Goal: Task Accomplishment & Management: Manage account settings

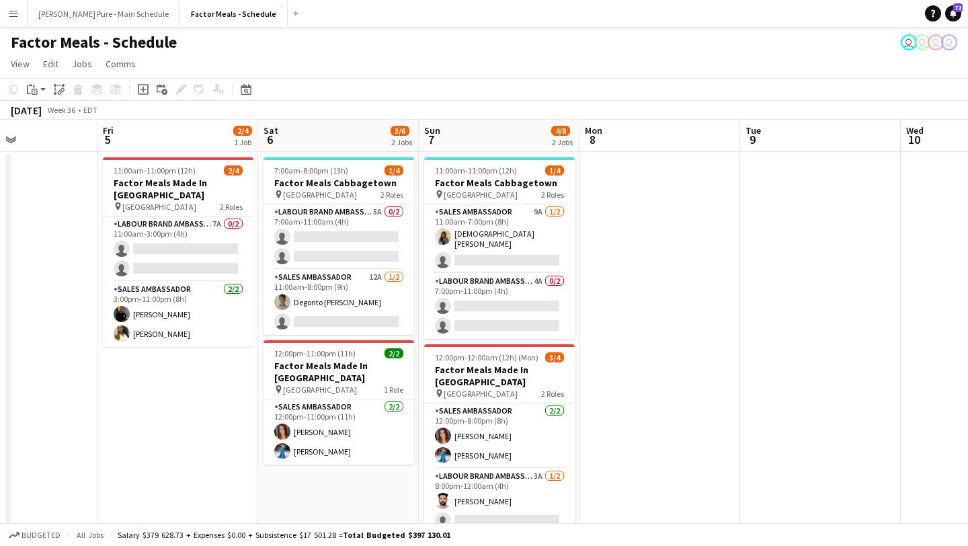
scroll to position [0, 352]
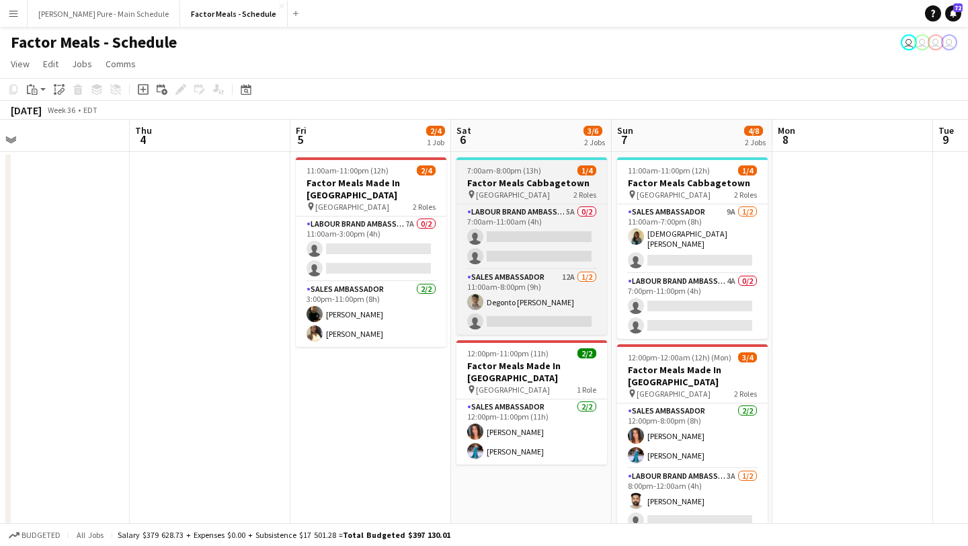
click at [517, 181] on h3 "Factor Meals Cabbagetown" at bounding box center [531, 183] width 151 height 12
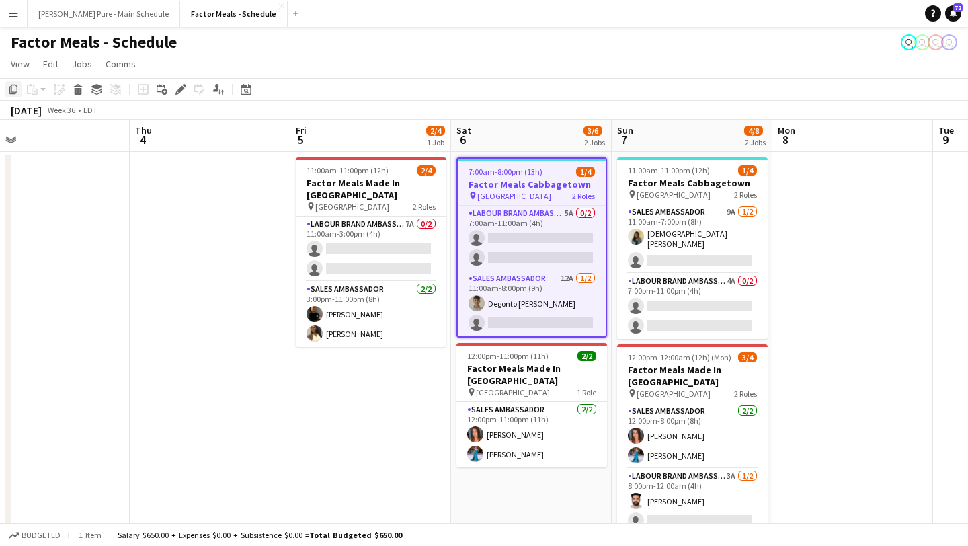
click at [13, 90] on icon "Copy" at bounding box center [13, 89] width 11 height 11
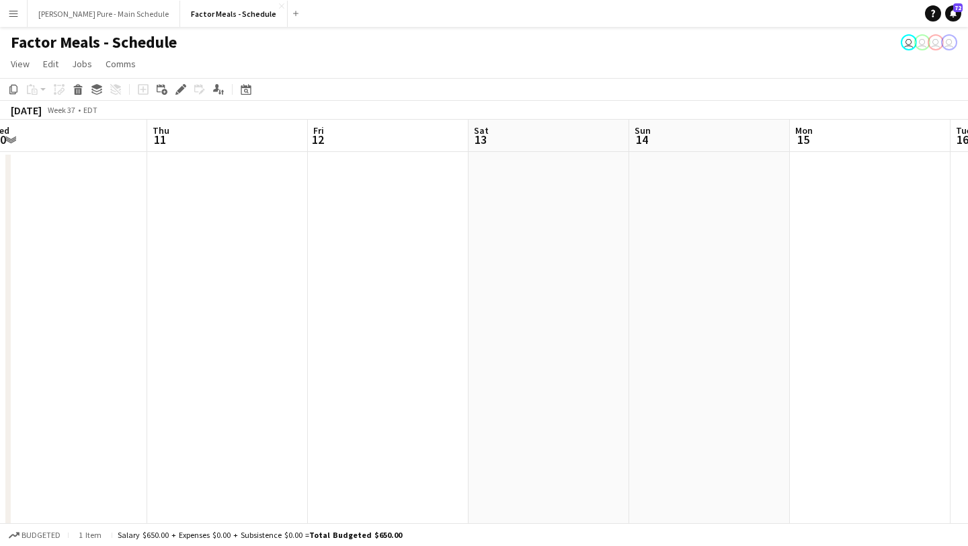
scroll to position [0, 525]
click at [567, 159] on app-date-cell at bounding box center [519, 463] width 161 height 623
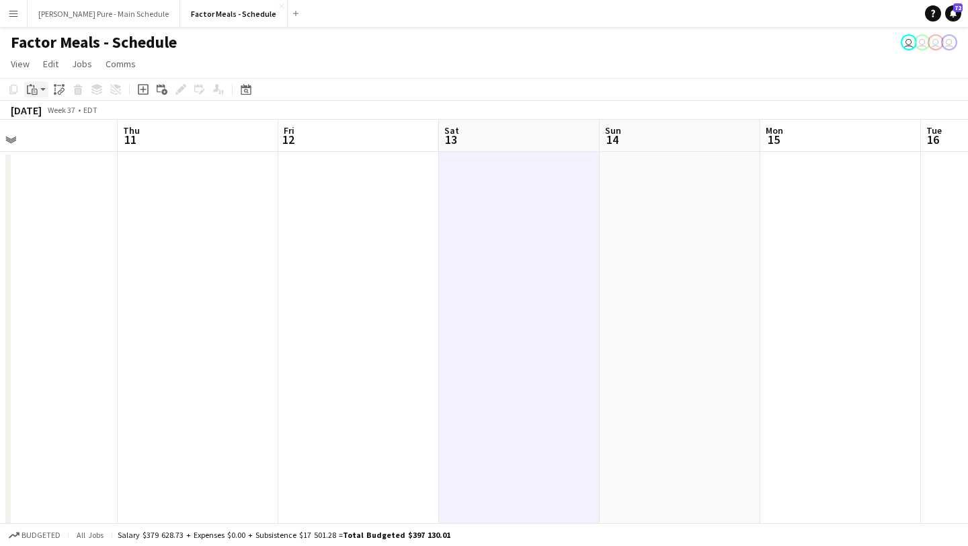
click at [38, 86] on div "Paste" at bounding box center [32, 89] width 16 height 16
click at [50, 106] on div "Paste Command V Paste with crew Command Shift V" at bounding box center [88, 126] width 129 height 58
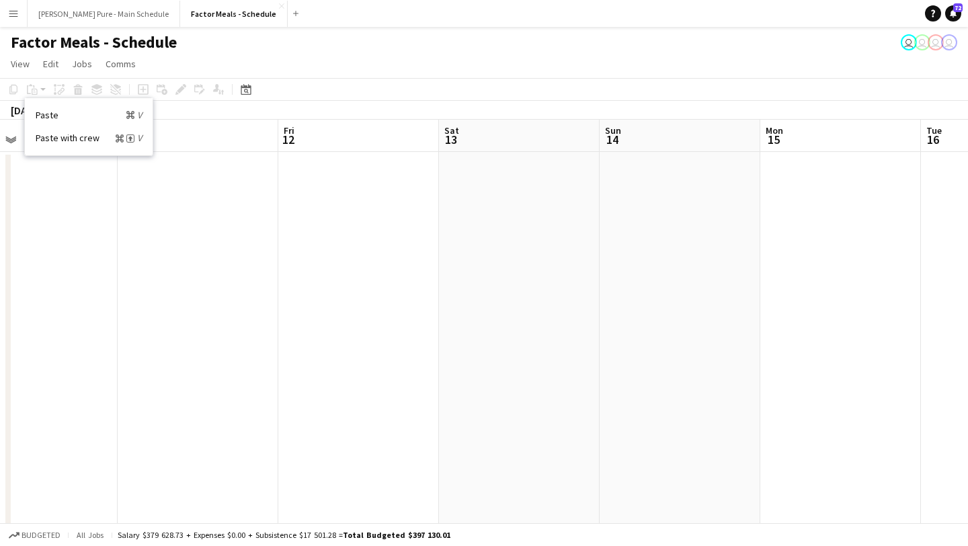
click at [49, 122] on div "Paste Command V Paste with crew Command Shift V" at bounding box center [89, 126] width 128 height 56
click at [517, 185] on app-date-cell at bounding box center [519, 463] width 161 height 623
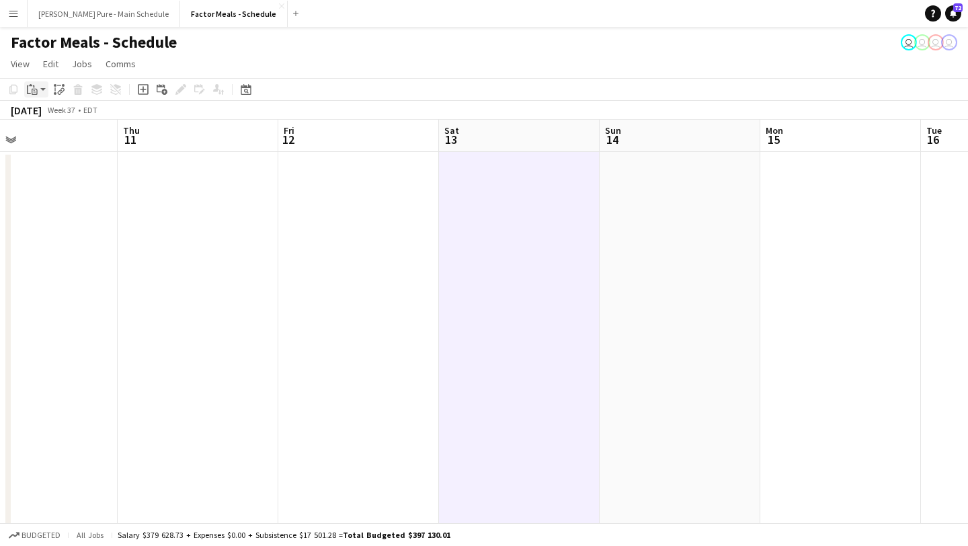
click at [39, 89] on div "Paste" at bounding box center [32, 89] width 16 height 16
click at [38, 110] on link "Paste Command V" at bounding box center [89, 115] width 106 height 12
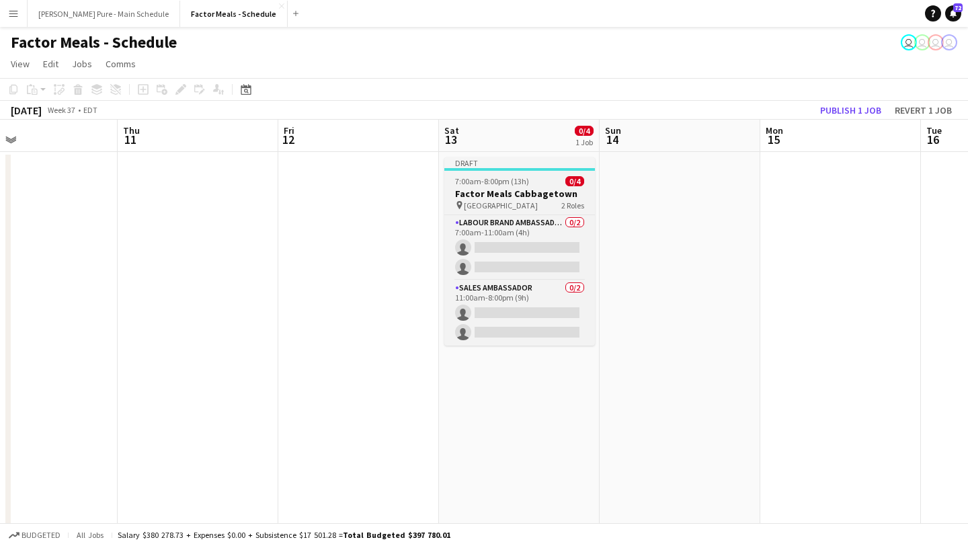
click at [495, 184] on span "7:00am-8:00pm (13h)" at bounding box center [492, 181] width 74 height 10
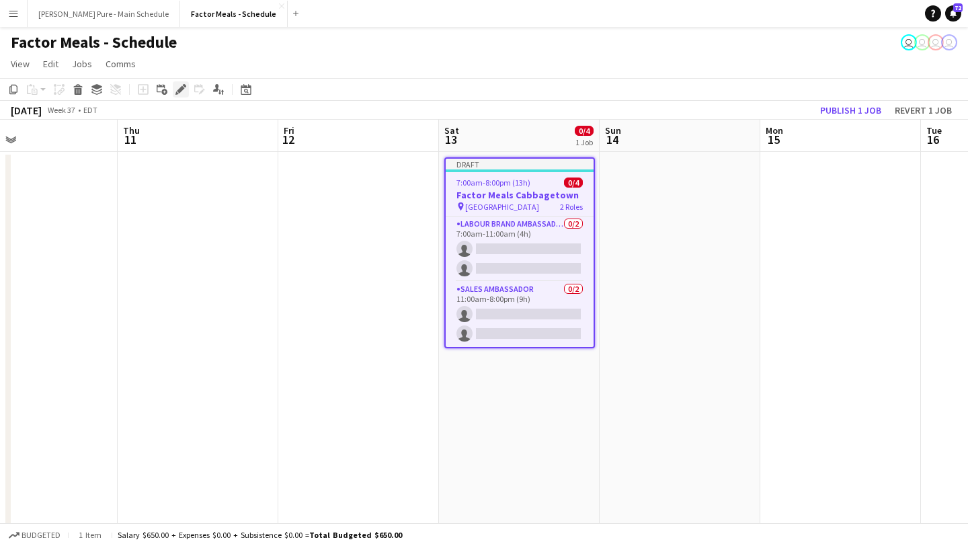
click at [177, 89] on icon "Edit" at bounding box center [180, 89] width 11 height 11
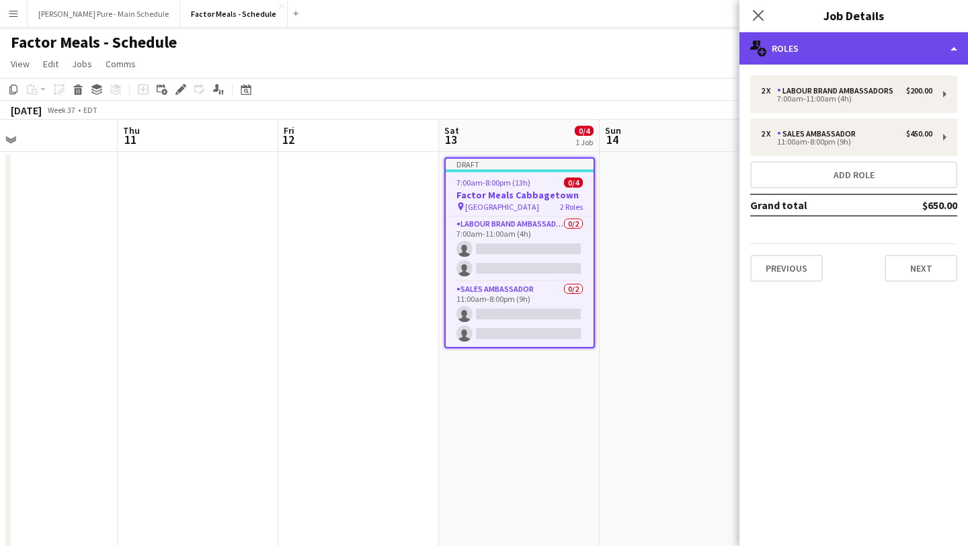
click at [922, 53] on div "multiple-users-add Roles" at bounding box center [853, 48] width 228 height 32
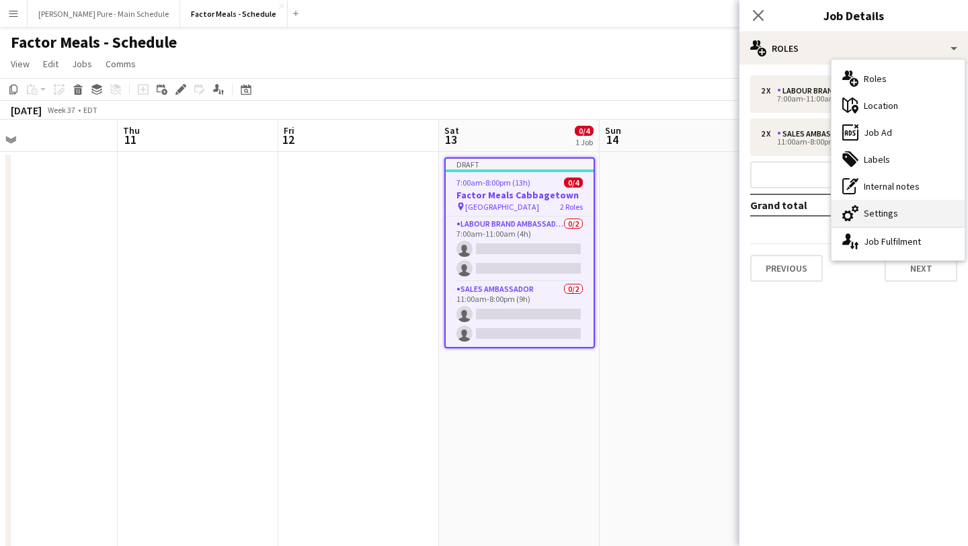
click at [925, 220] on div "cog-double-3 Settings" at bounding box center [897, 213] width 133 height 27
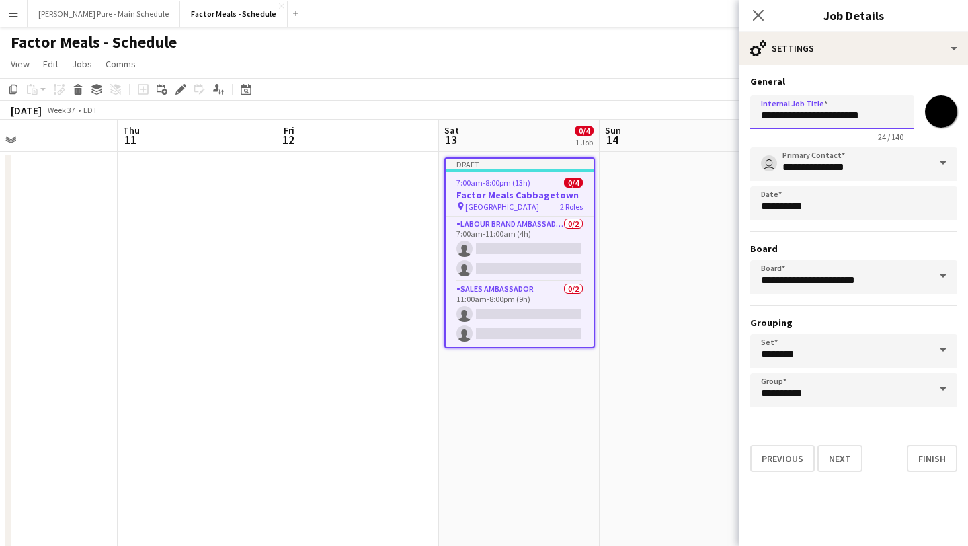
drag, startPoint x: 817, startPoint y: 121, endPoint x: 925, endPoint y: 115, distance: 109.0
click at [925, 115] on div "**********" at bounding box center [853, 116] width 207 height 52
type input "**********"
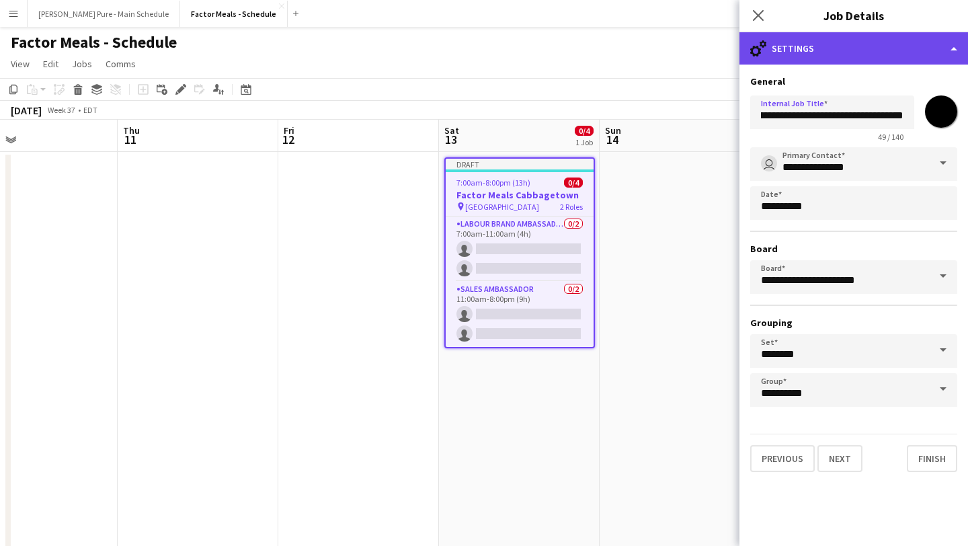
click at [913, 51] on div "cog-double-3 Settings" at bounding box center [853, 48] width 228 height 32
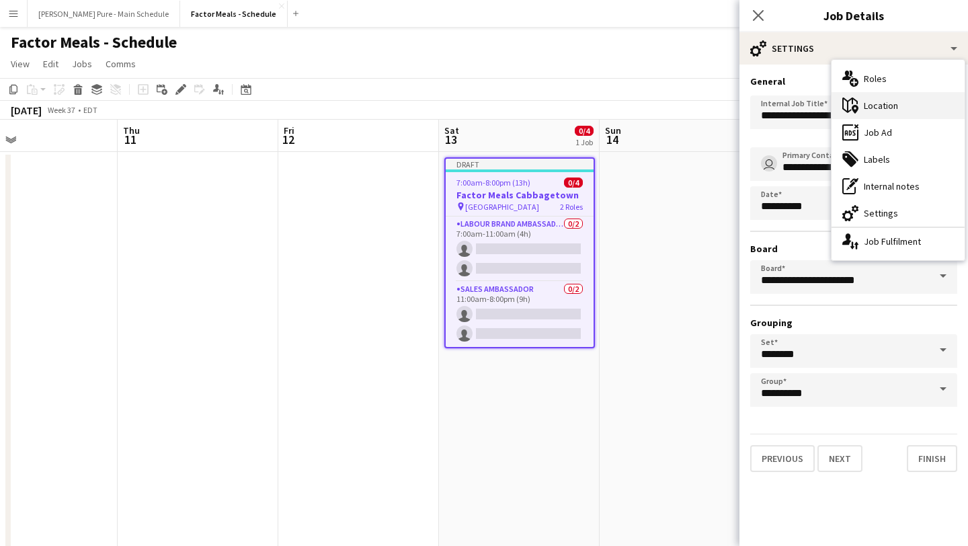
click at [917, 108] on div "maps-pin-1 Location" at bounding box center [897, 105] width 133 height 27
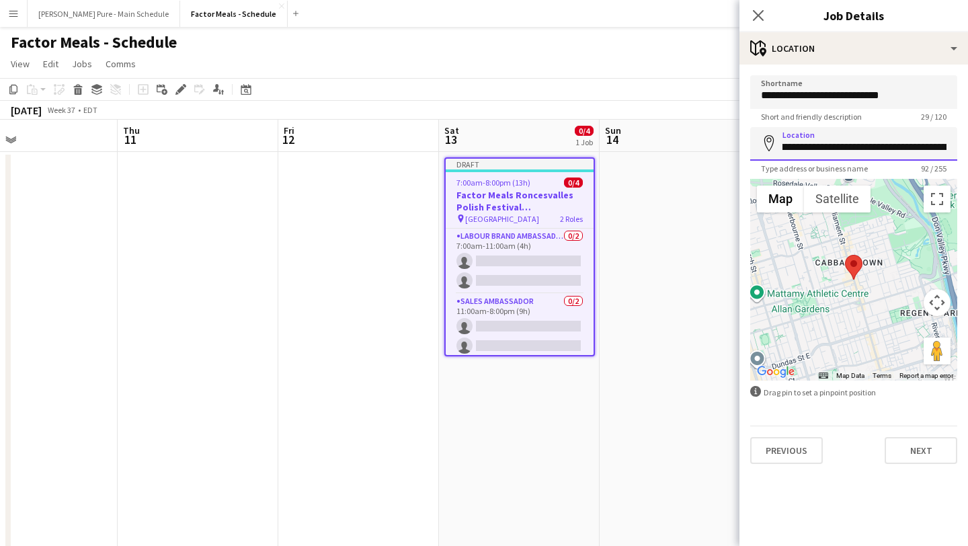
scroll to position [0, 249]
drag, startPoint x: 784, startPoint y: 149, endPoint x: 951, endPoint y: 168, distance: 167.7
click at [951, 168] on app-form-group "**********" at bounding box center [853, 150] width 207 height 46
type input "**********"
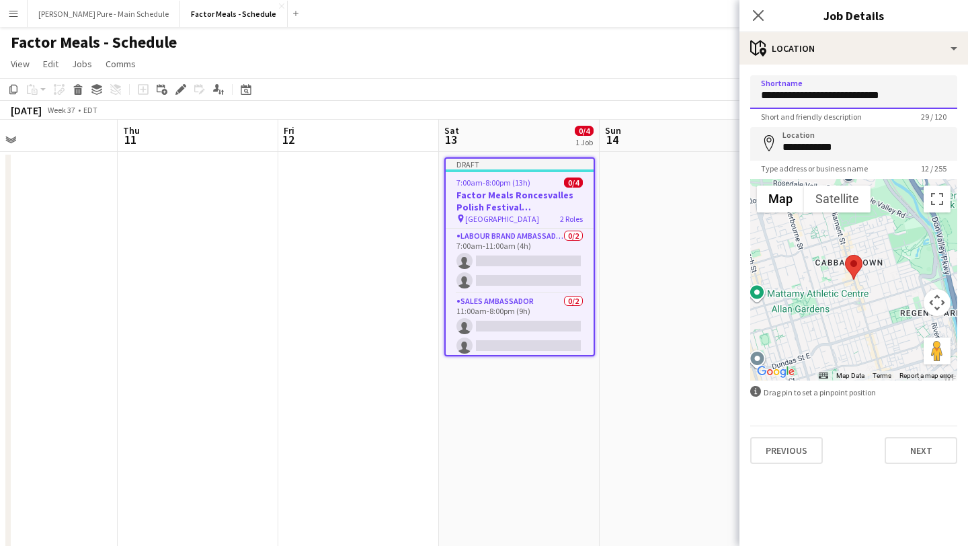
drag, startPoint x: 912, startPoint y: 97, endPoint x: 634, endPoint y: 87, distance: 277.7
click at [634, 87] on body "Menu Boards Boards Boards All jobs Status Workforce Workforce My Workforce Recr…" at bounding box center [484, 399] width 968 height 798
type input "**********"
click at [759, 15] on icon at bounding box center [757, 15] width 13 height 13
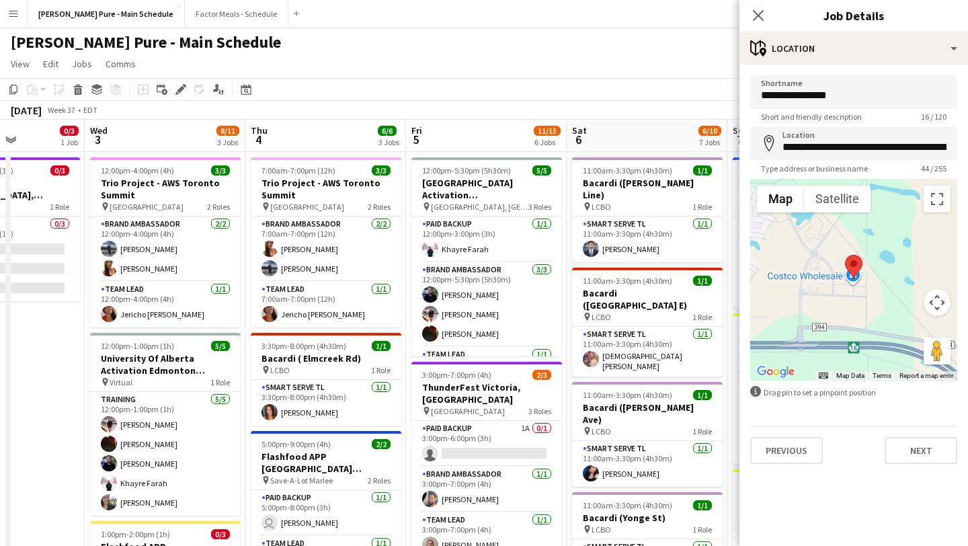
scroll to position [0, 370]
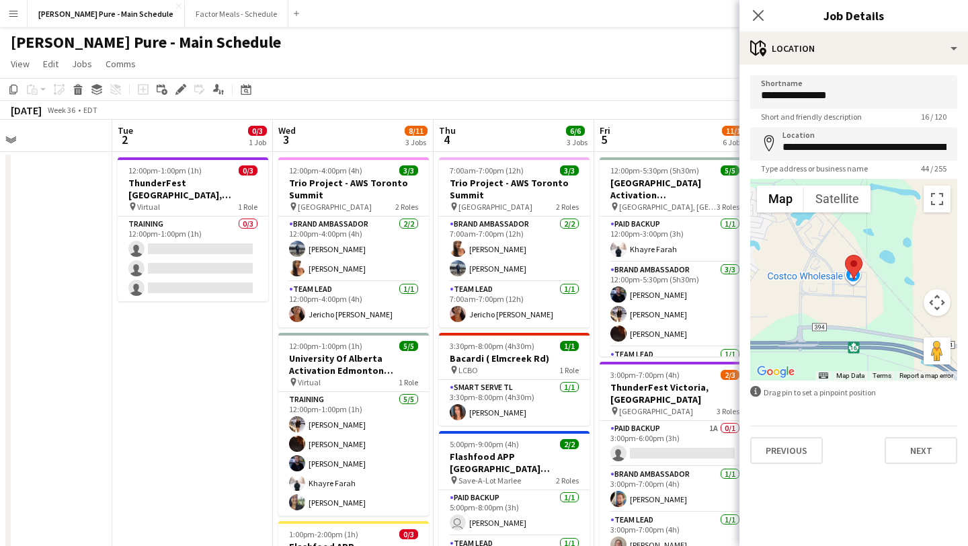
click at [772, 11] on div "Close pop-in" at bounding box center [758, 15] width 38 height 31
click at [758, 15] on icon at bounding box center [757, 15] width 13 height 13
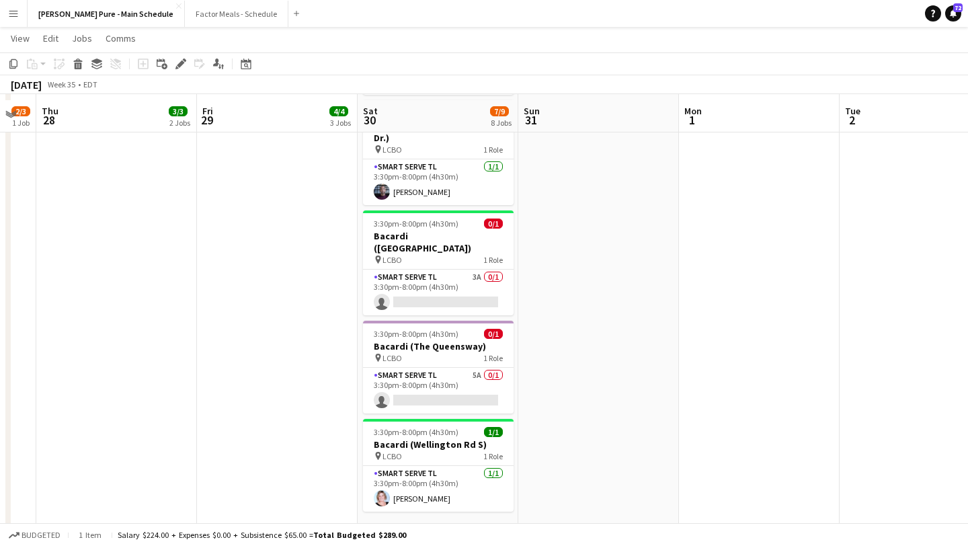
scroll to position [537, 0]
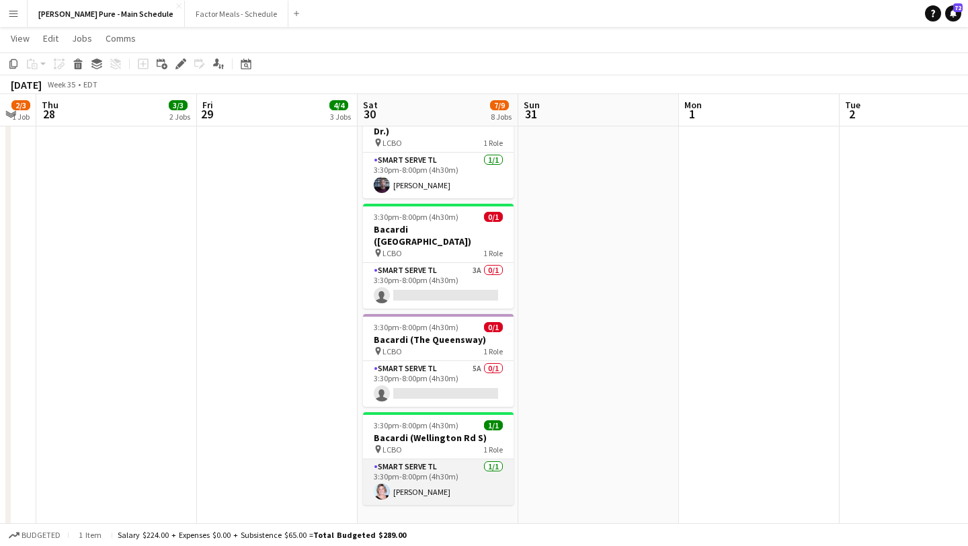
click at [383, 483] on app-user-avatar at bounding box center [382, 491] width 16 height 16
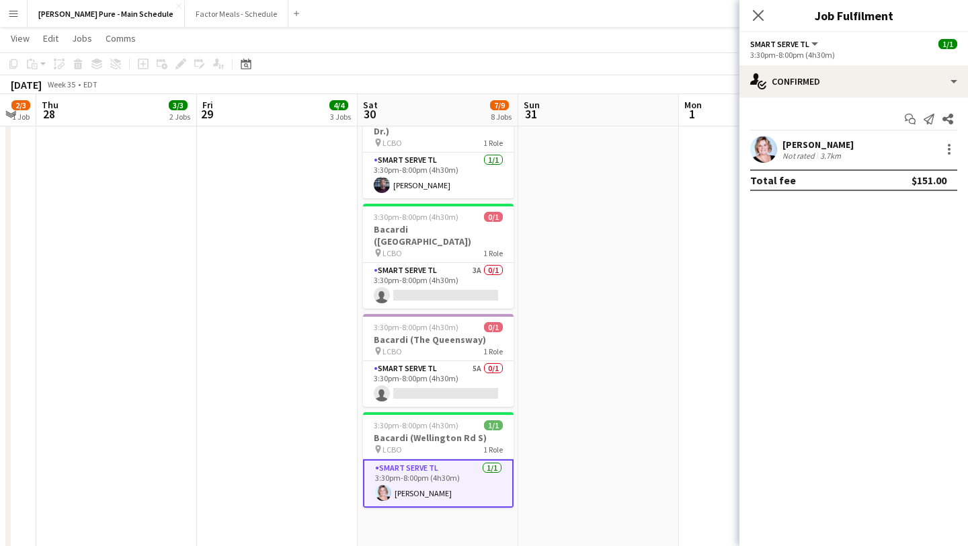
click at [761, 150] on app-user-avatar at bounding box center [763, 149] width 27 height 27
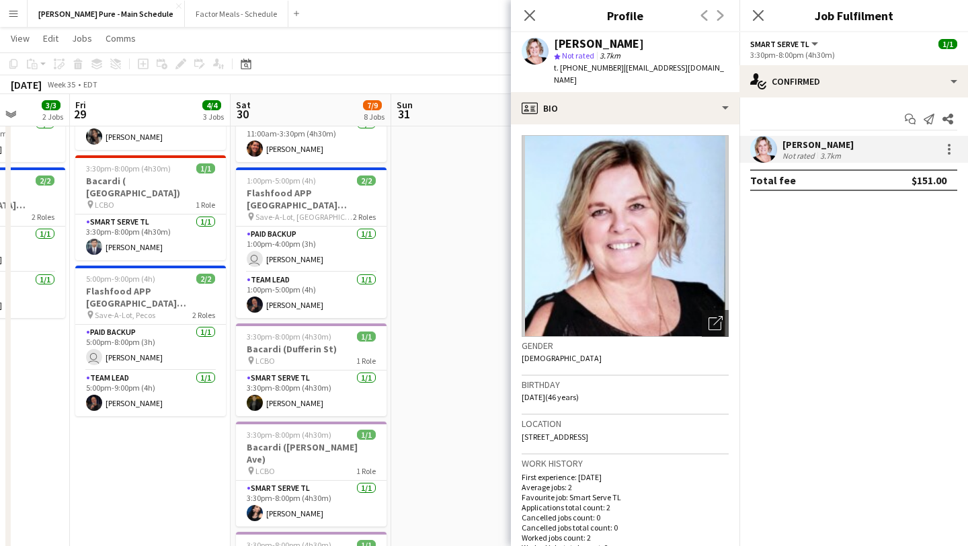
scroll to position [0, 0]
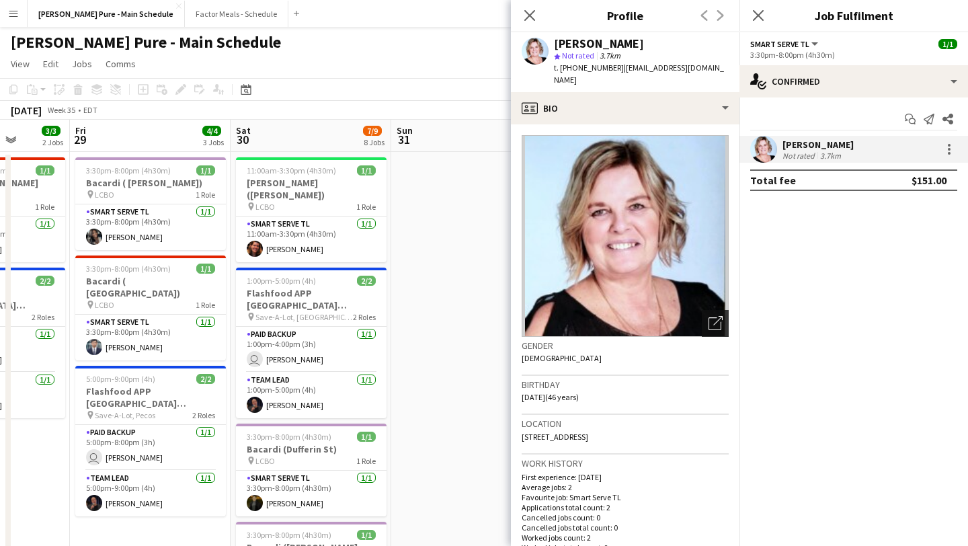
click at [716, 320] on div "Open photos pop-in" at bounding box center [715, 323] width 27 height 27
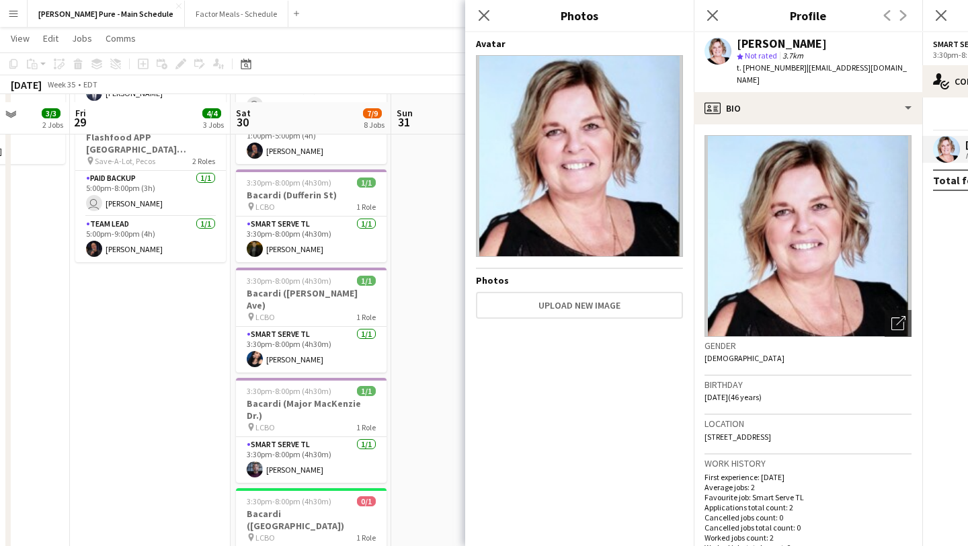
scroll to position [261, 0]
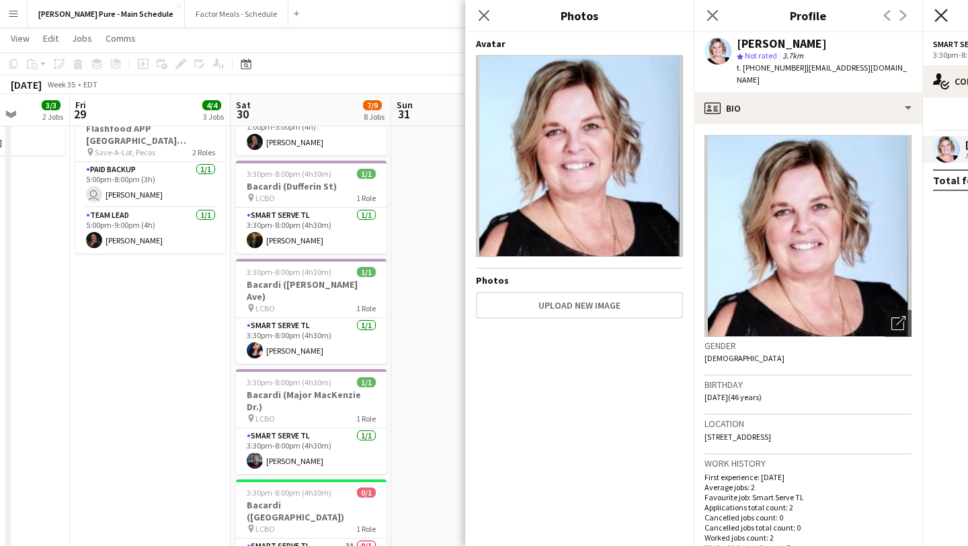
click at [942, 17] on icon at bounding box center [940, 15] width 13 height 13
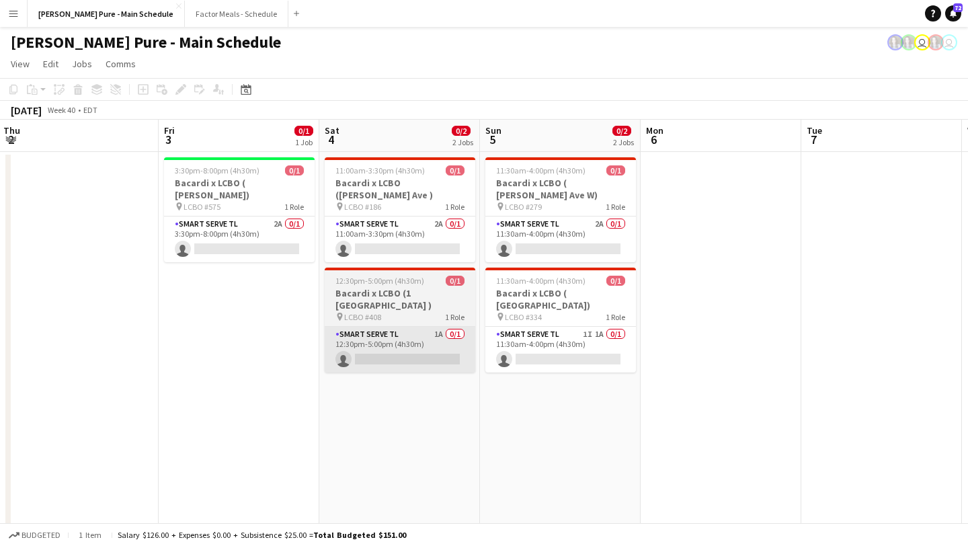
scroll to position [0, 321]
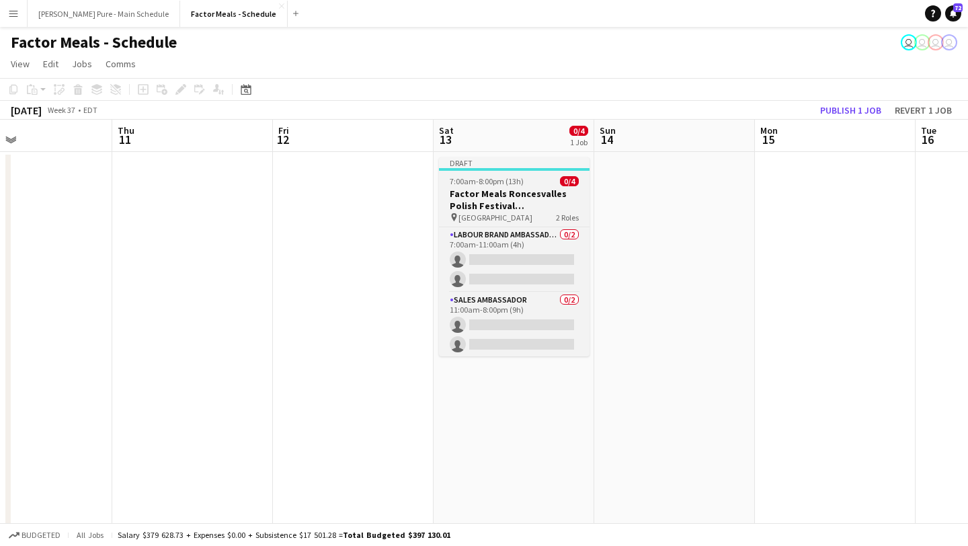
click at [493, 192] on h3 "Factor Meals Roncesvalles Polish Festival Toronto" at bounding box center [514, 200] width 151 height 24
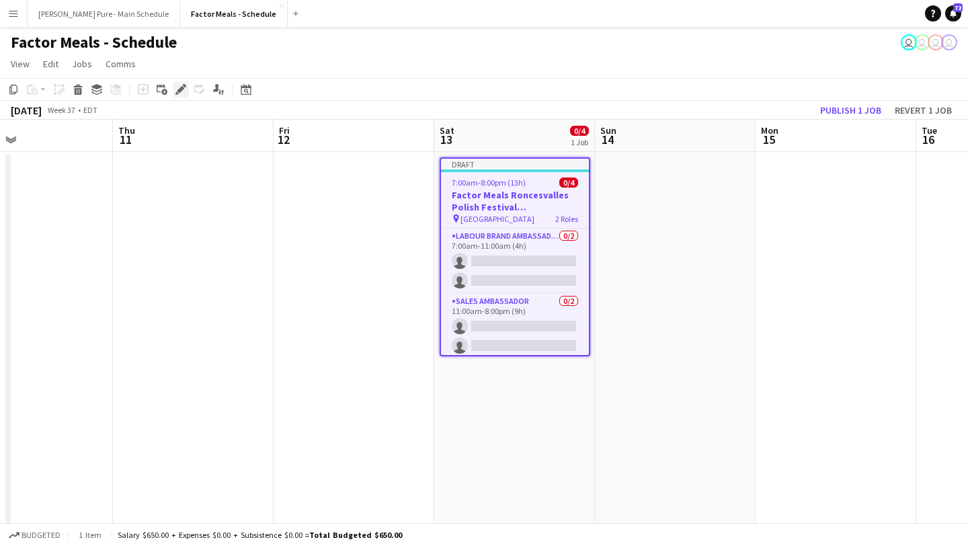
click at [182, 93] on icon "Edit" at bounding box center [180, 89] width 11 height 11
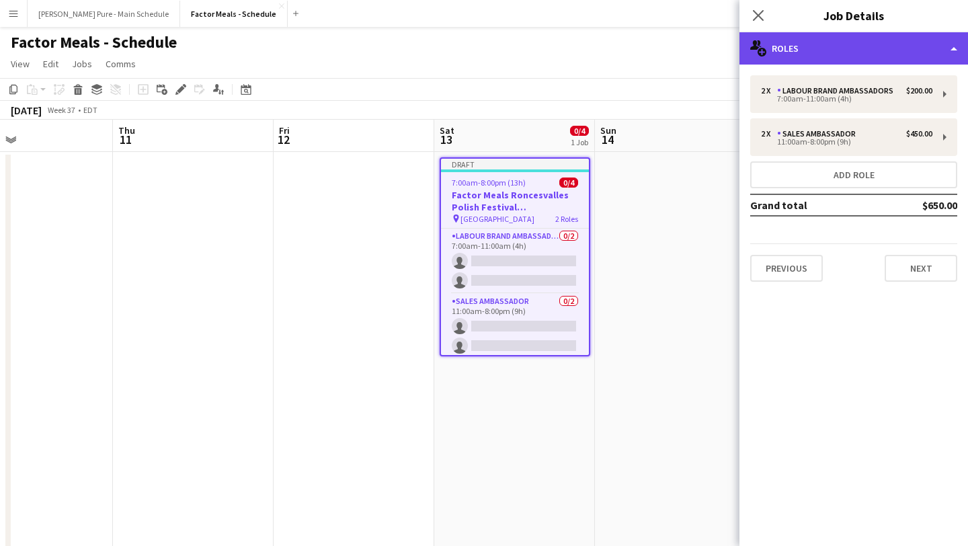
click at [921, 56] on div "multiple-users-add Roles" at bounding box center [853, 48] width 228 height 32
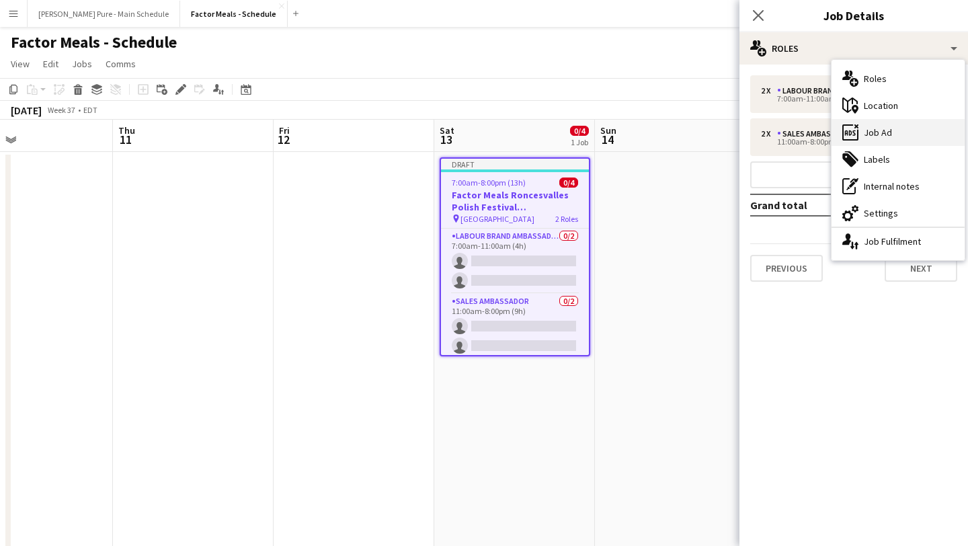
click at [912, 123] on div "ads-window Job Ad" at bounding box center [897, 132] width 133 height 27
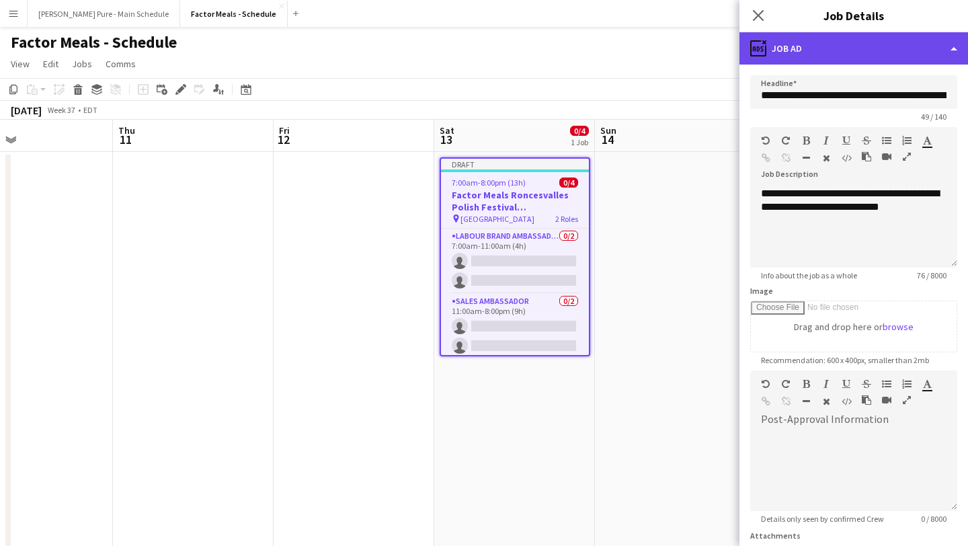
click at [899, 50] on div "ads-window Job Ad" at bounding box center [853, 48] width 228 height 32
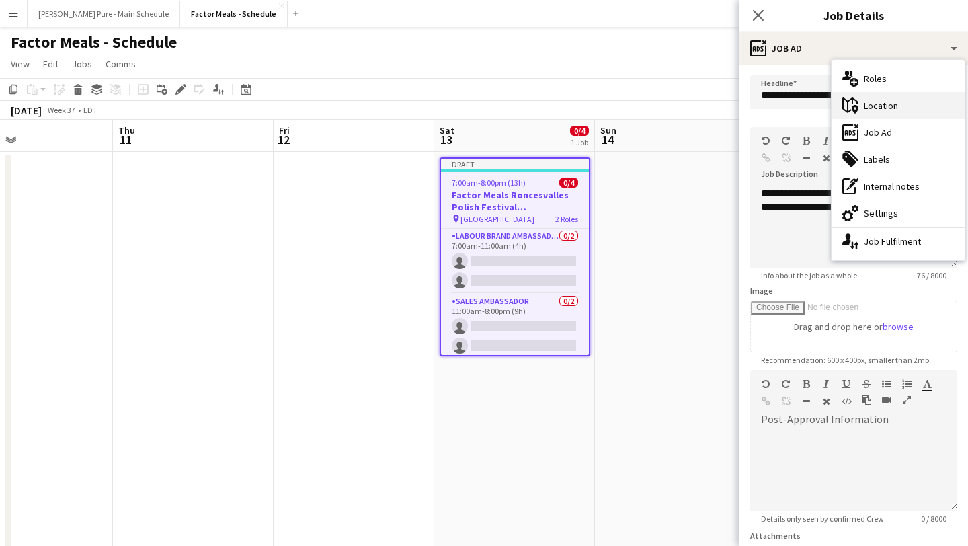
click at [891, 105] on div "maps-pin-1 Location" at bounding box center [897, 105] width 133 height 27
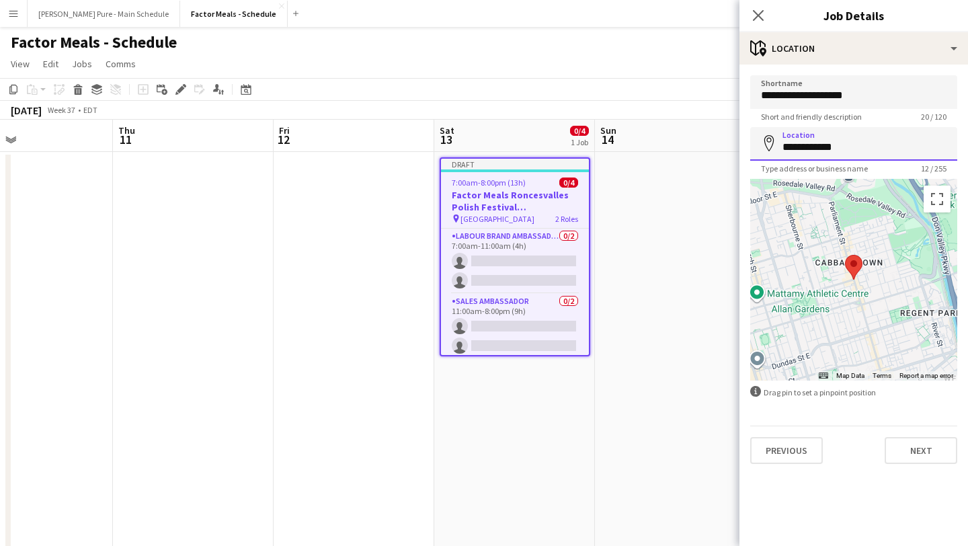
click at [886, 148] on input "**********" at bounding box center [853, 144] width 207 height 34
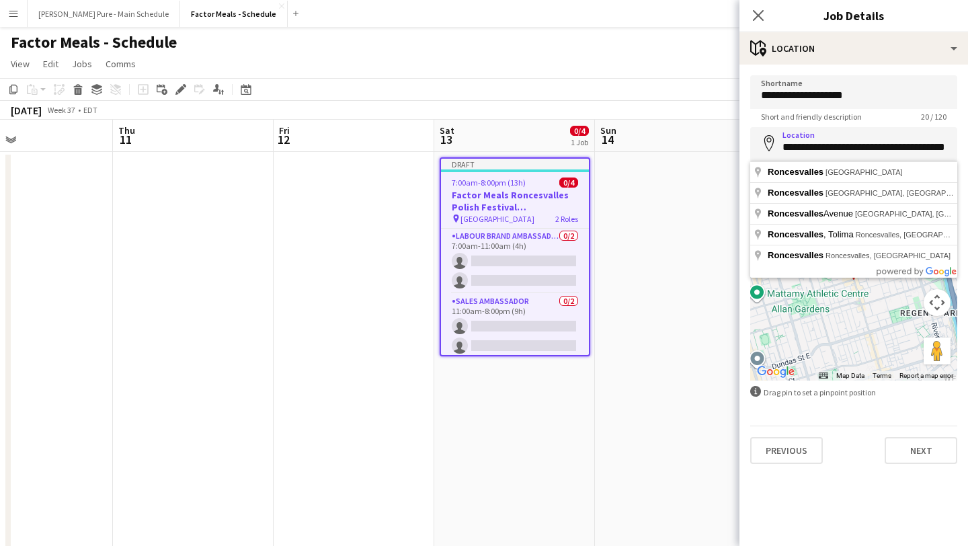
type input "**********"
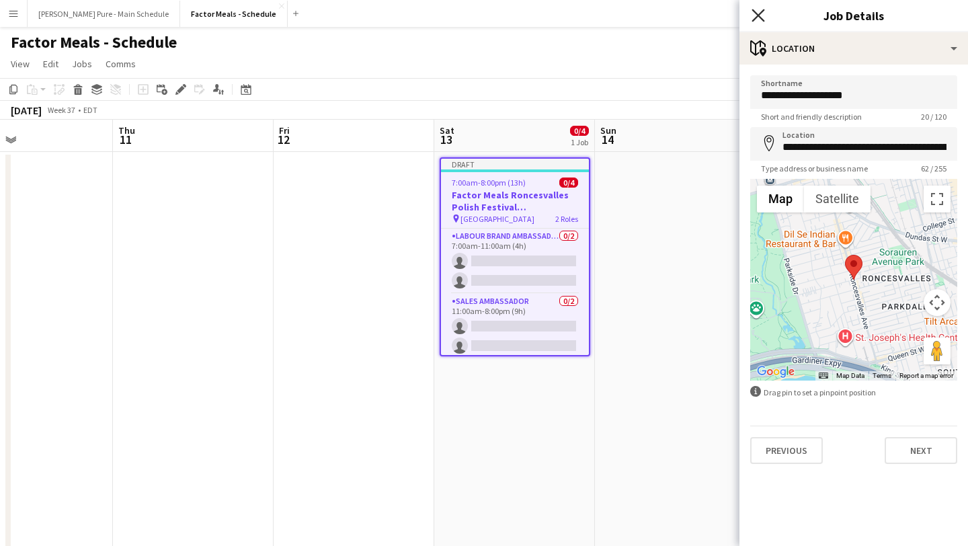
click at [761, 13] on icon "Close pop-in" at bounding box center [757, 15] width 13 height 13
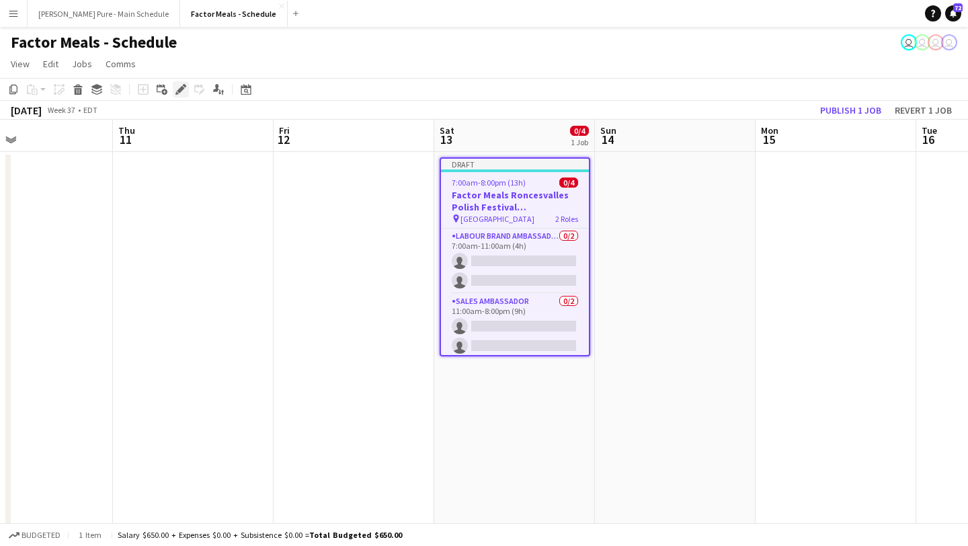
click at [179, 87] on icon "Edit" at bounding box center [180, 89] width 11 height 11
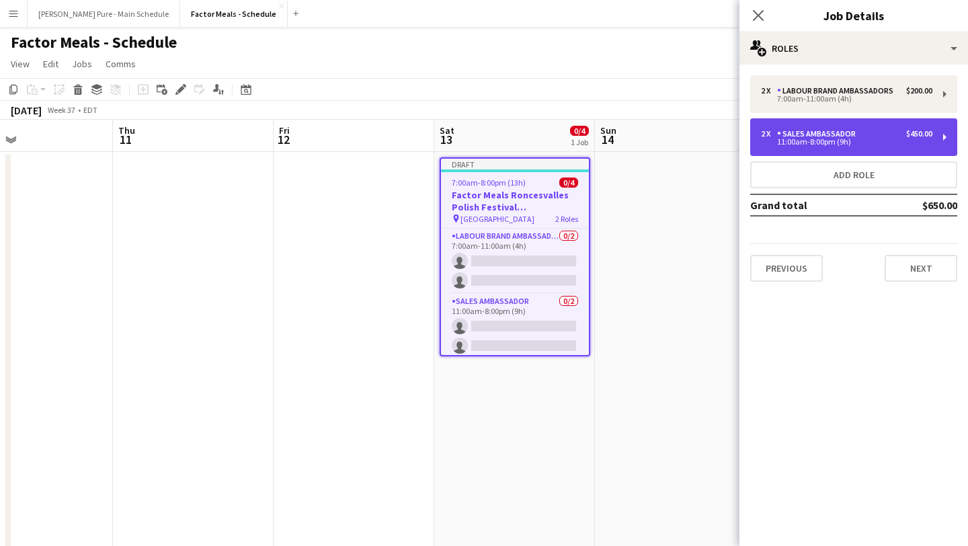
click at [891, 147] on div "2 x Sales Ambassador $450.00 11:00am-8:00pm (9h)" at bounding box center [853, 137] width 207 height 38
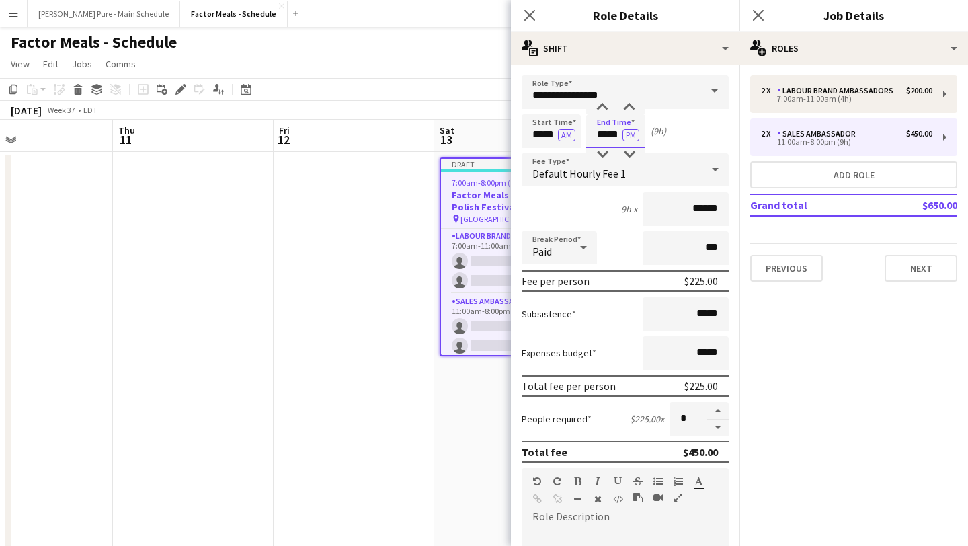
click at [608, 132] on input "*****" at bounding box center [615, 131] width 59 height 34
click at [606, 108] on div at bounding box center [602, 107] width 27 height 13
type input "*****"
click at [606, 108] on div at bounding box center [602, 107] width 27 height 13
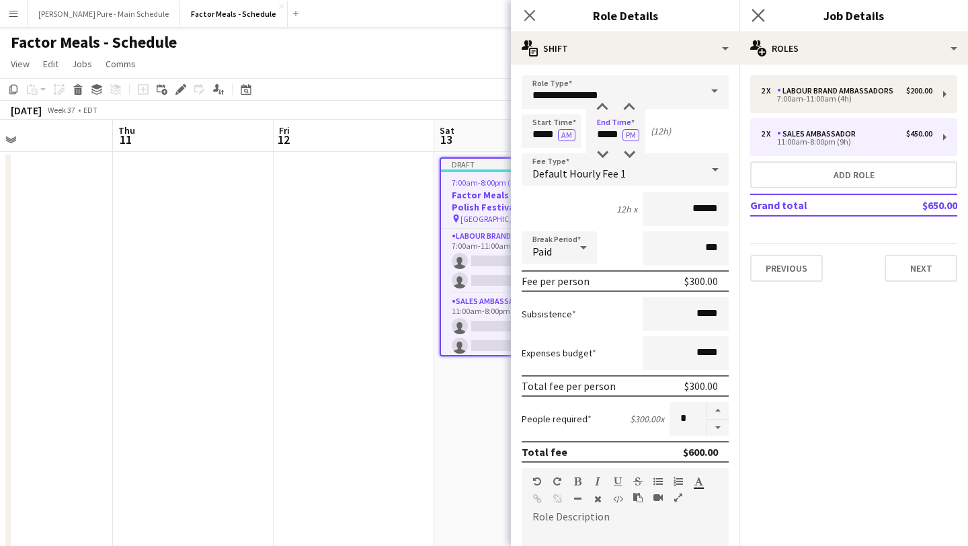
click at [761, 24] on app-icon "Close pop-in" at bounding box center [758, 15] width 19 height 19
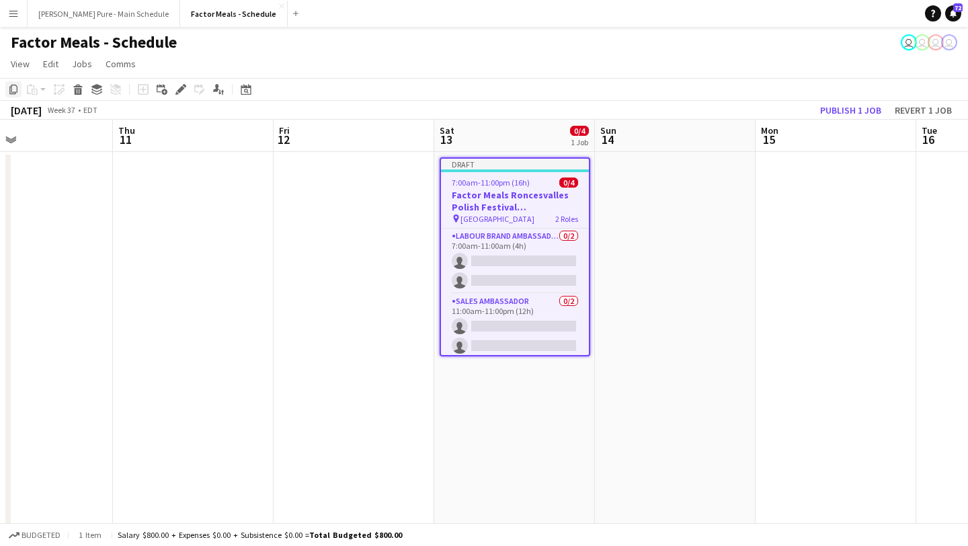
click at [11, 87] on icon at bounding box center [13, 89] width 8 height 9
click at [667, 207] on app-date-cell at bounding box center [675, 463] width 161 height 623
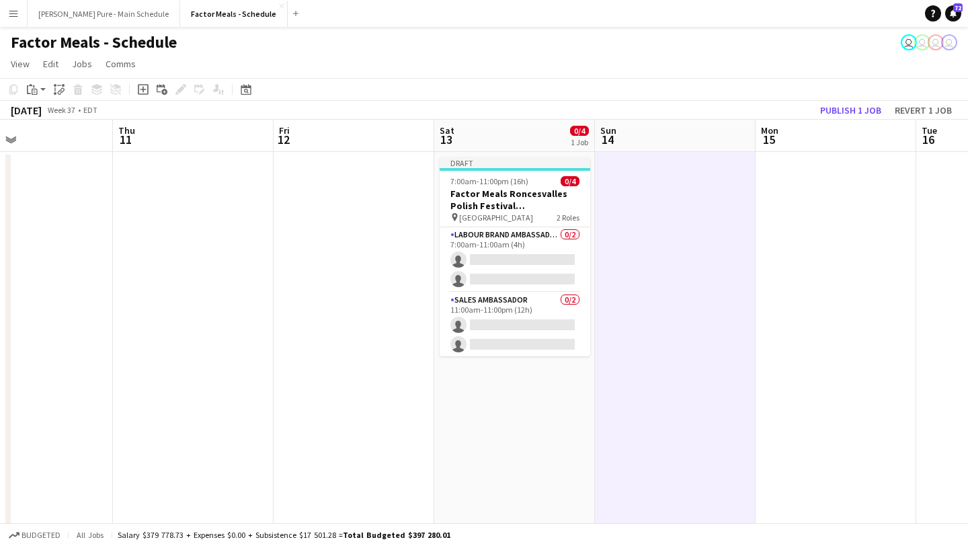
click at [36, 97] on app-toolbar "Copy Paste Paste Command V Paste with crew Command Shift V Paste linked Job Del…" at bounding box center [484, 89] width 968 height 23
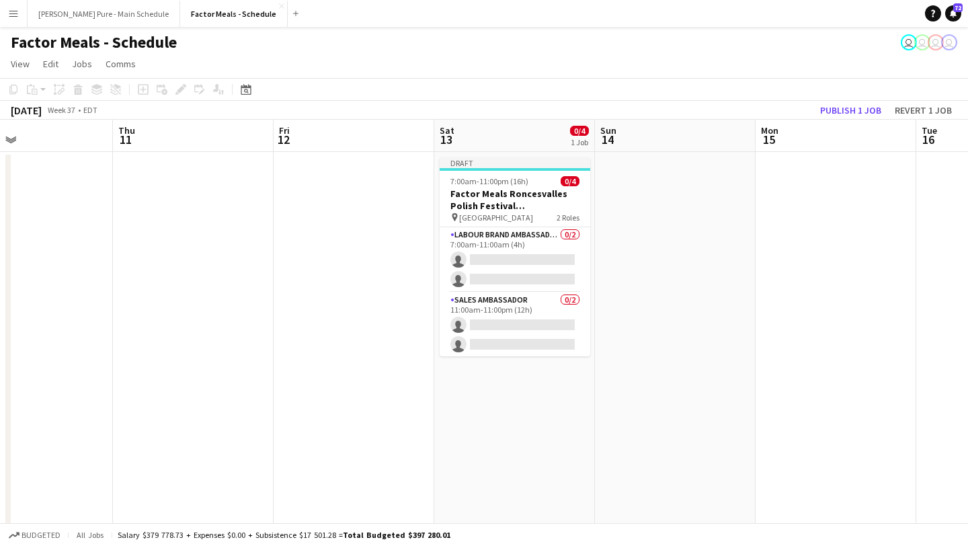
click at [658, 186] on app-date-cell at bounding box center [675, 463] width 161 height 623
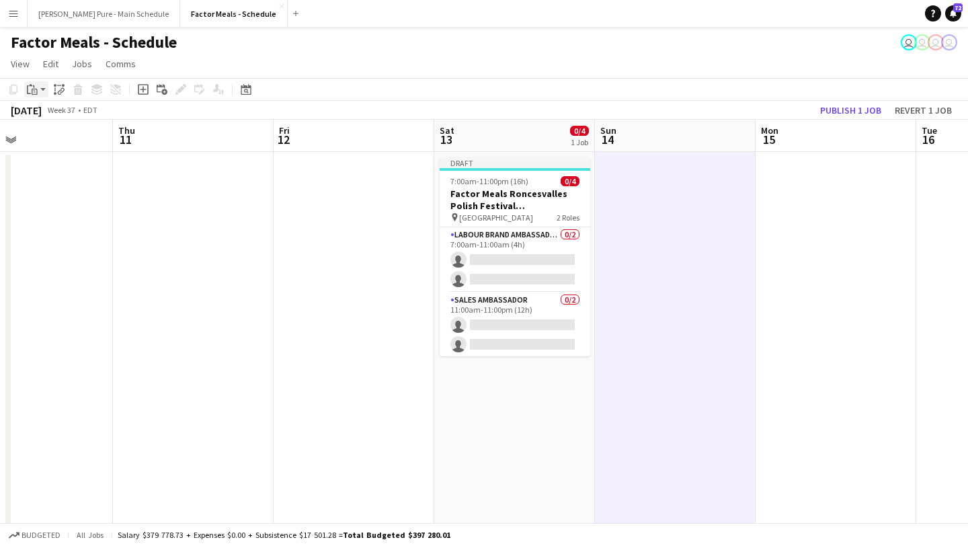
click at [36, 94] on icon at bounding box center [35, 92] width 6 height 6
click at [53, 120] on link "Paste Command V" at bounding box center [89, 115] width 106 height 12
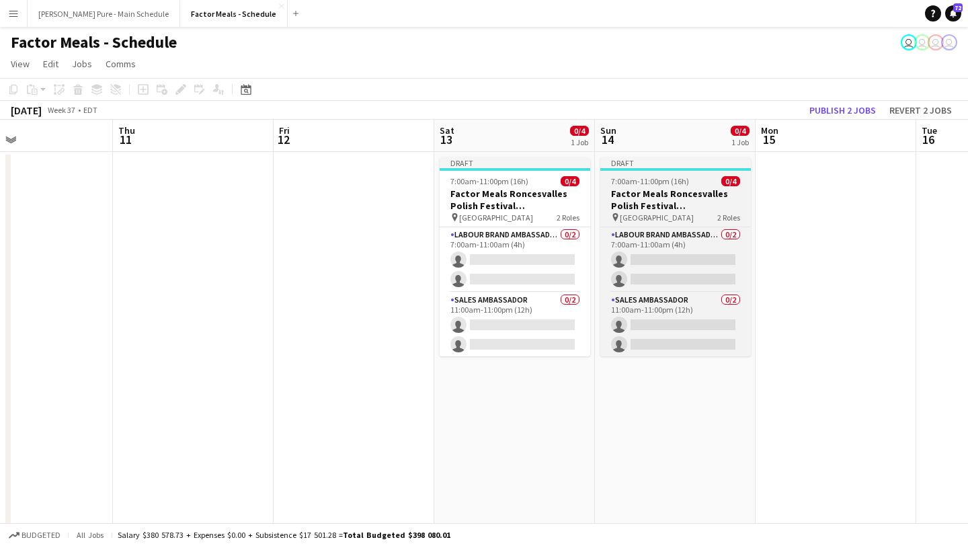
click at [657, 196] on h3 "Factor Meals Roncesvalles Polish Festival [GEOGRAPHIC_DATA]" at bounding box center [675, 200] width 151 height 24
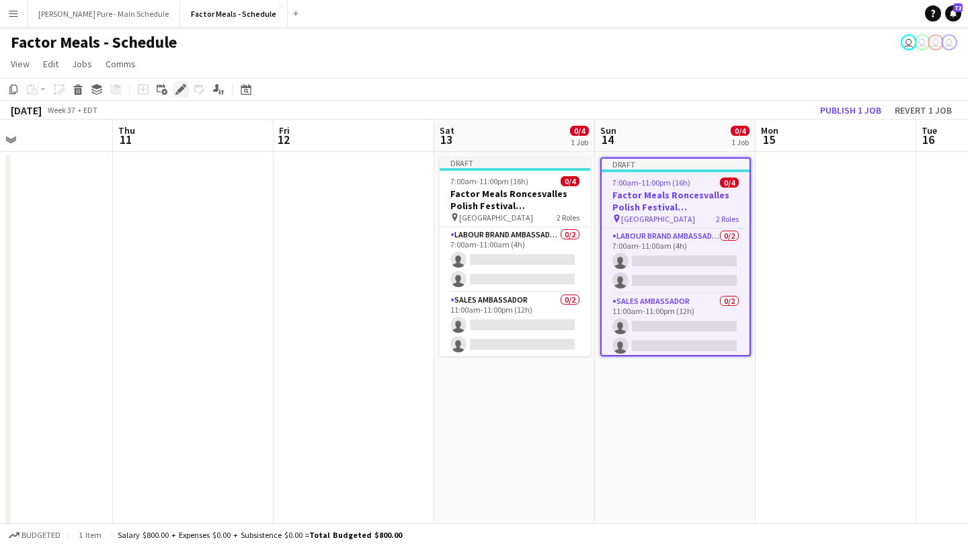
click at [179, 85] on icon "Edit" at bounding box center [180, 89] width 11 height 11
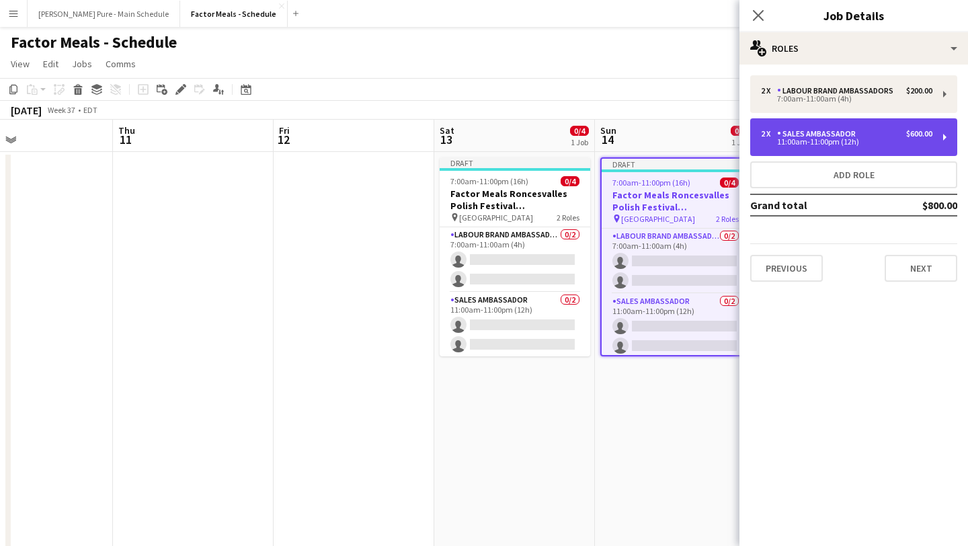
click at [847, 149] on div "2 x Sales Ambassador $600.00 11:00am-11:00pm (12h)" at bounding box center [853, 137] width 207 height 38
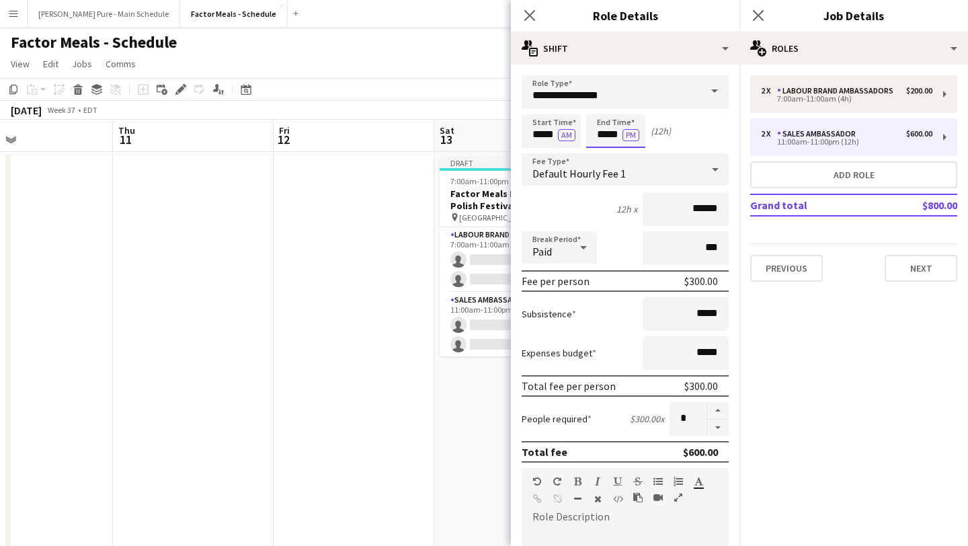
click at [607, 128] on input "*****" at bounding box center [615, 131] width 59 height 34
click at [608, 156] on div at bounding box center [602, 154] width 27 height 13
type input "*****"
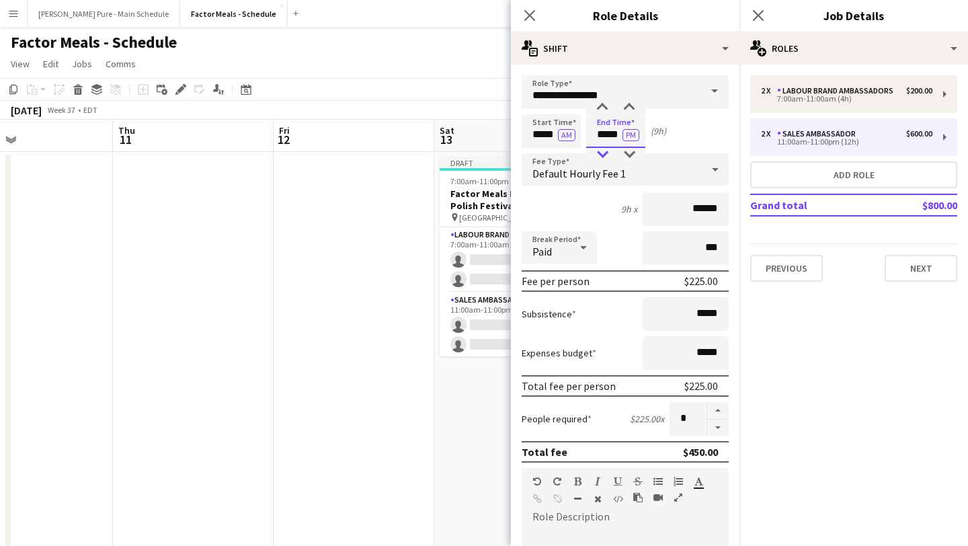
click at [608, 156] on div at bounding box center [602, 154] width 27 height 13
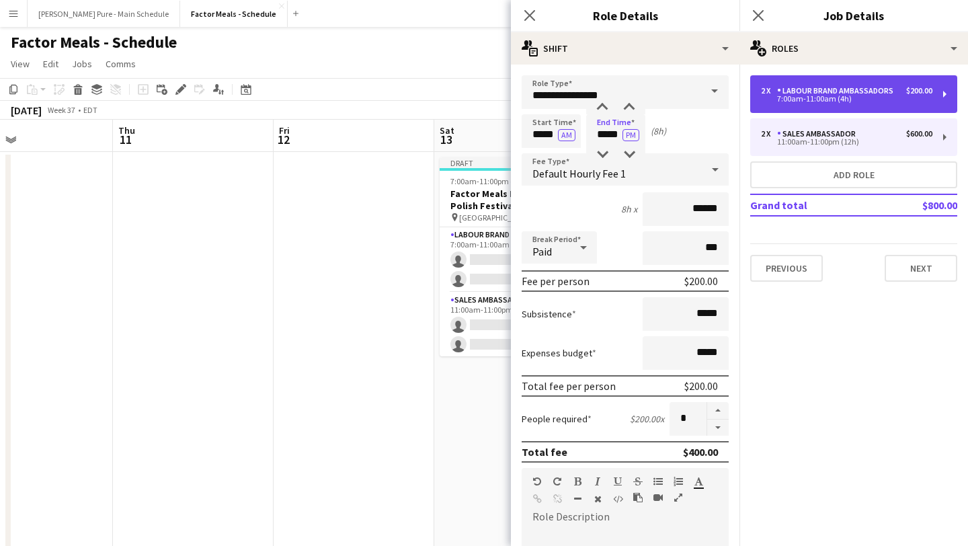
click at [857, 101] on div "7:00am-11:00am (4h)" at bounding box center [846, 98] width 171 height 7
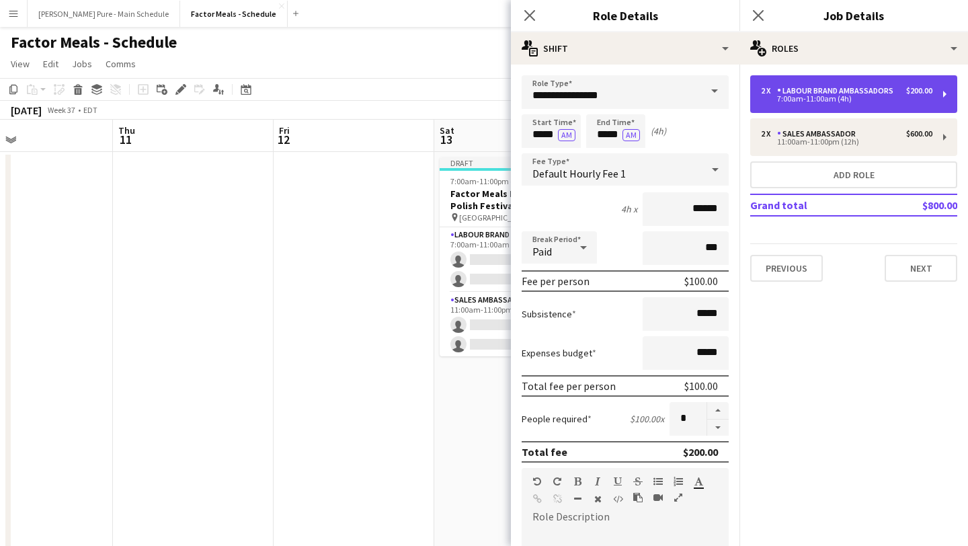
type input "**********"
type input "*****"
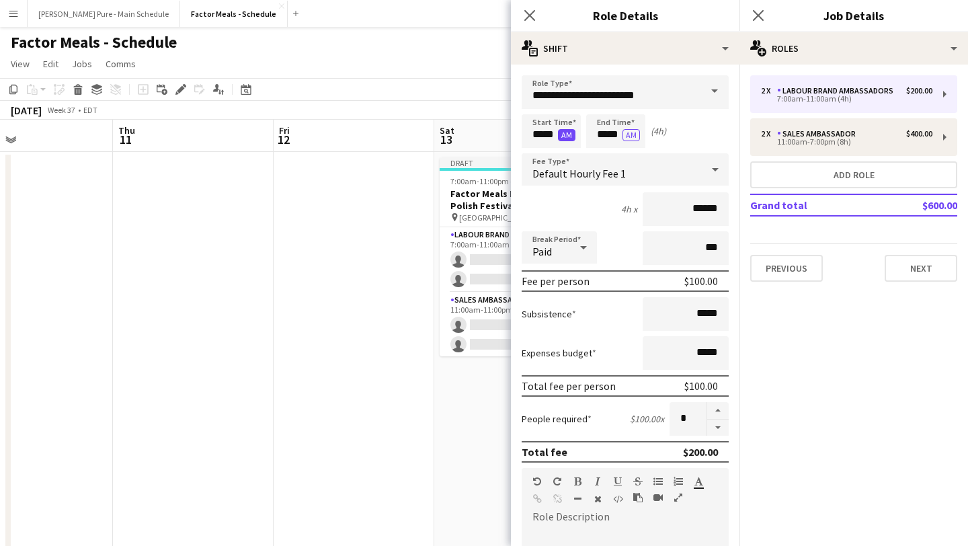
click at [569, 139] on button "AM" at bounding box center [566, 135] width 17 height 12
click at [626, 132] on button "AM" at bounding box center [630, 135] width 17 height 12
click at [759, 18] on icon "Close pop-in" at bounding box center [757, 15] width 13 height 13
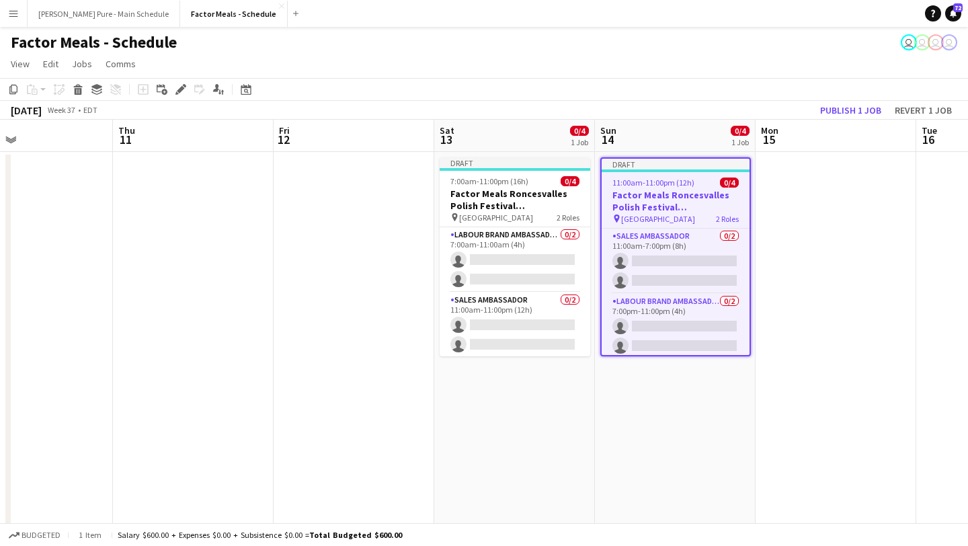
click at [823, 233] on app-date-cell at bounding box center [835, 463] width 161 height 623
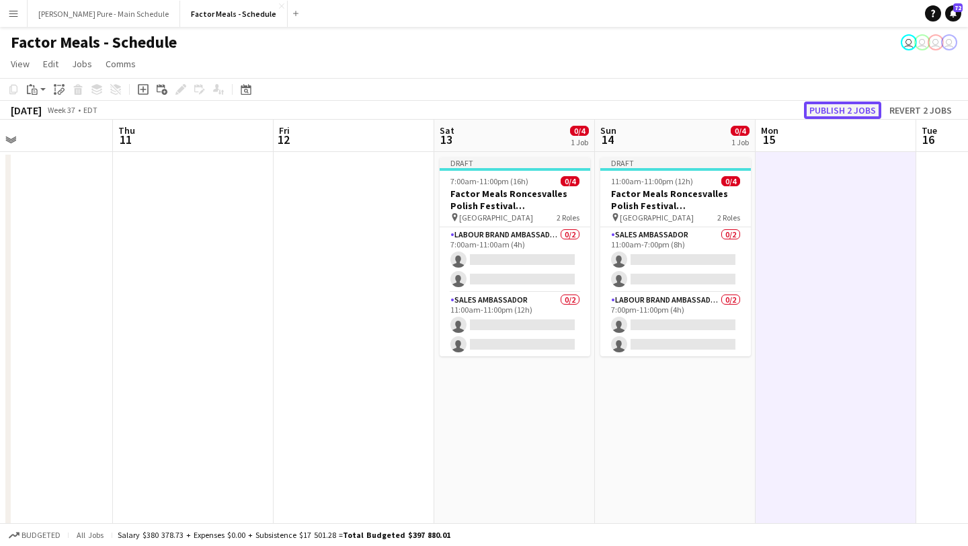
click at [855, 111] on button "Publish 2 jobs" at bounding box center [842, 109] width 77 height 17
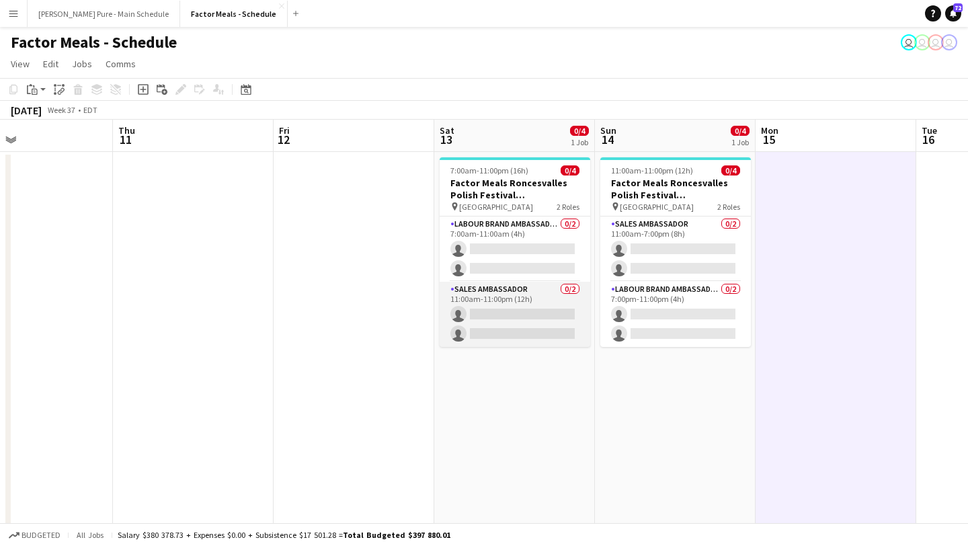
click at [495, 319] on app-card-role "Sales Ambassador 0/2 11:00am-11:00pm (12h) single-neutral-actions single-neutra…" at bounding box center [515, 314] width 151 height 65
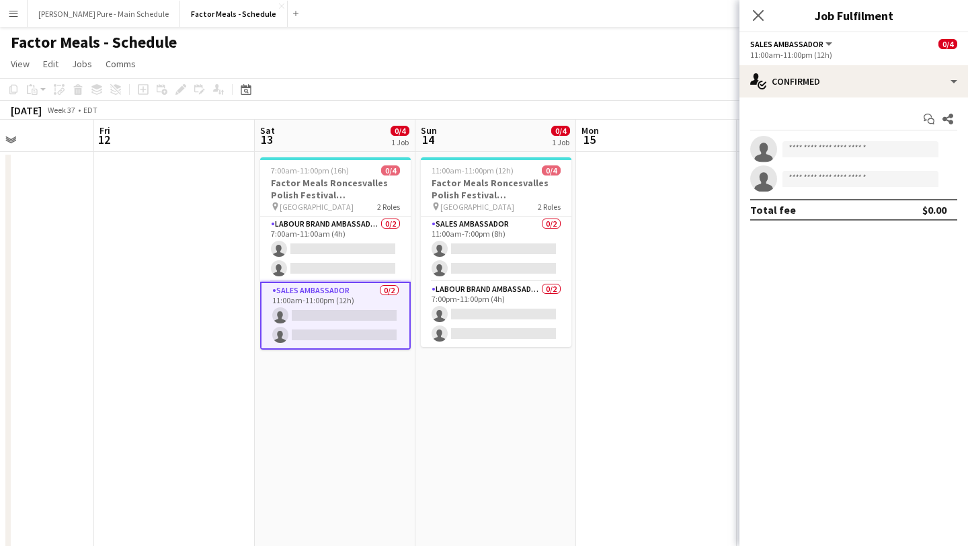
scroll to position [0, 612]
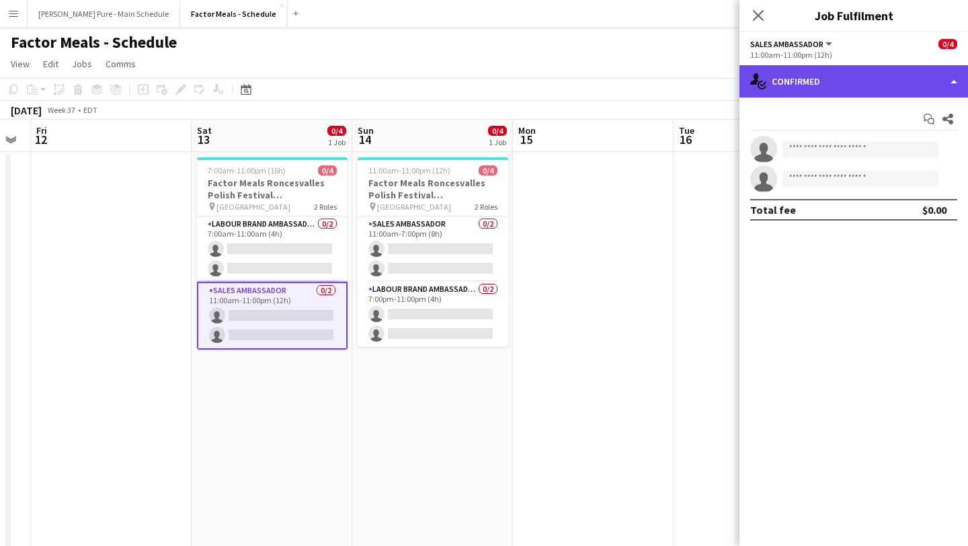
click at [938, 81] on div "single-neutral-actions-check-2 Confirmed" at bounding box center [853, 81] width 228 height 32
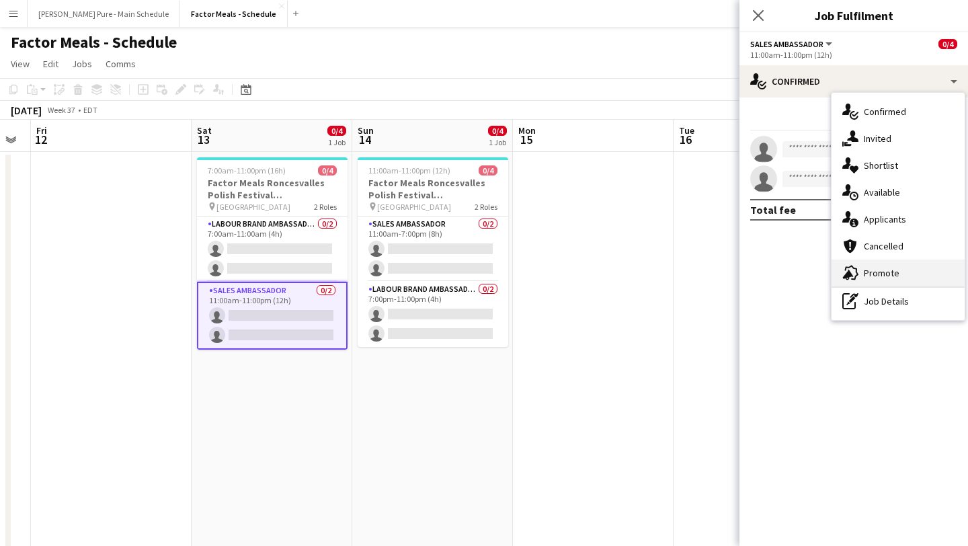
click at [888, 272] on div "advertising-megaphone Promote" at bounding box center [897, 272] width 133 height 27
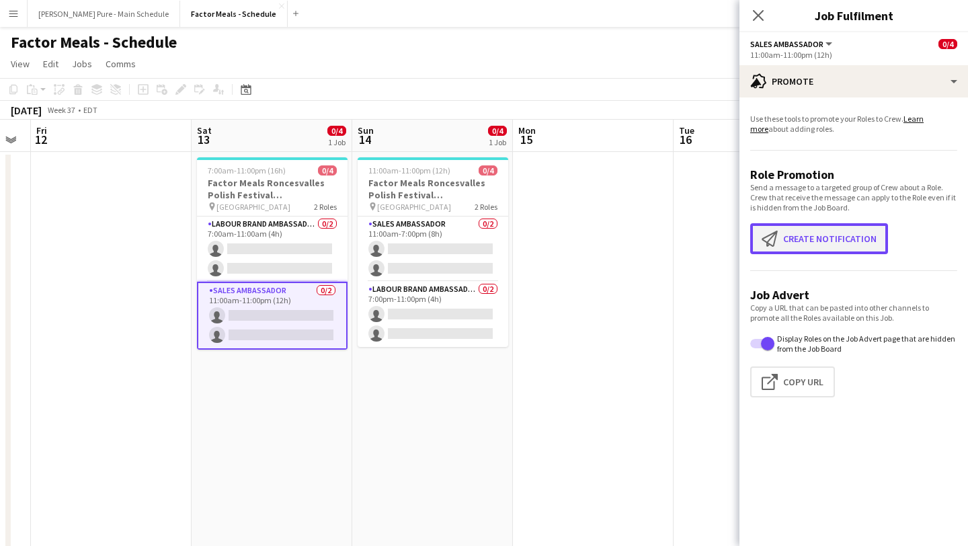
click at [864, 237] on button "Create notification Create notification" at bounding box center [819, 238] width 138 height 31
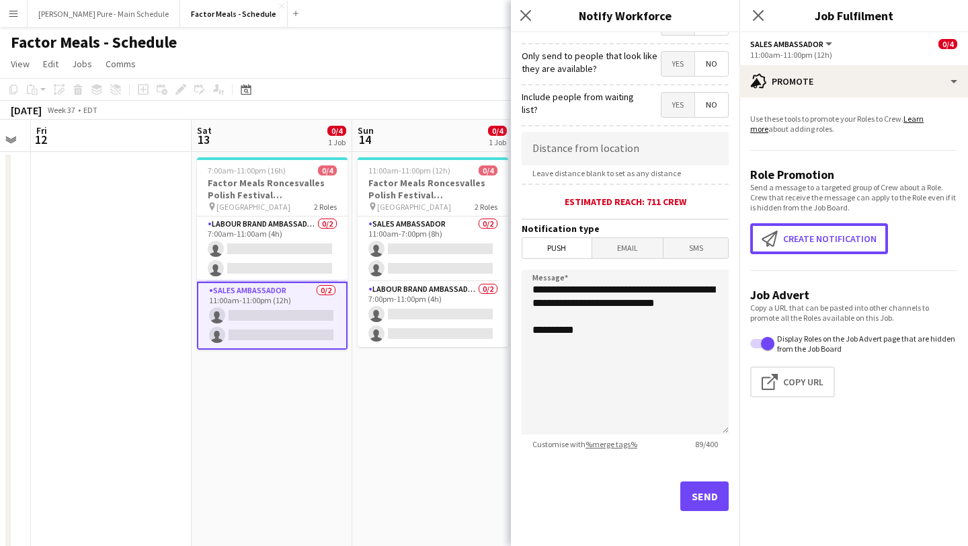
scroll to position [197, 0]
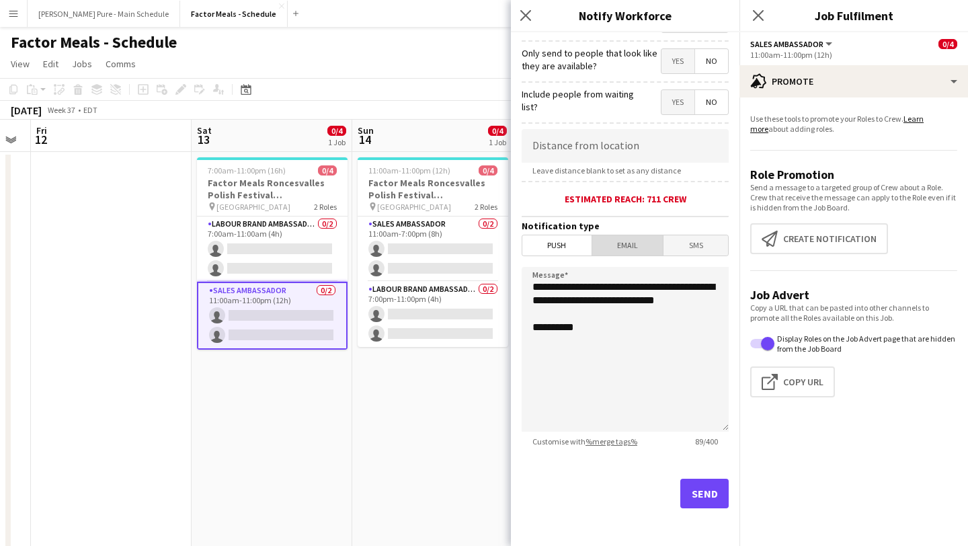
click at [642, 249] on span "Email" at bounding box center [627, 245] width 71 height 20
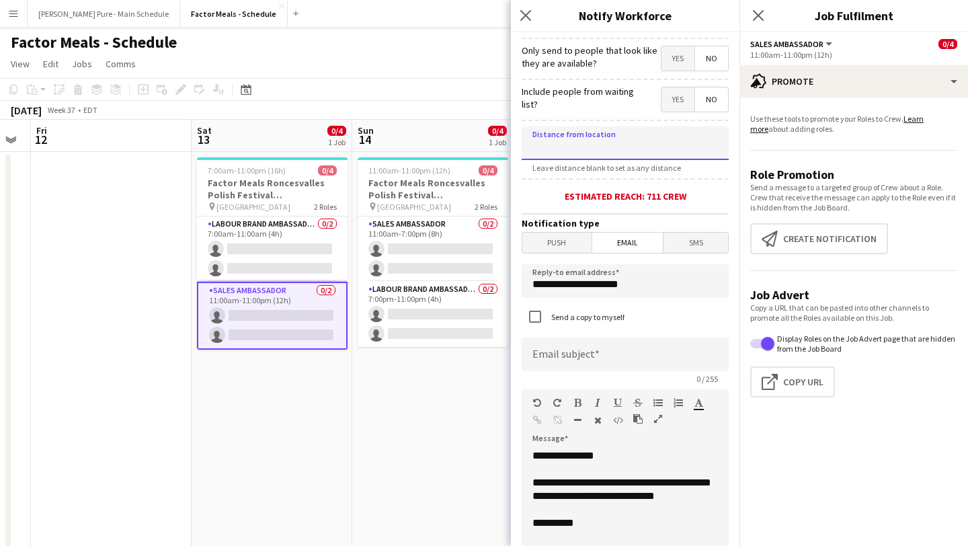
click at [635, 144] on input at bounding box center [625, 143] width 207 height 34
type input "******"
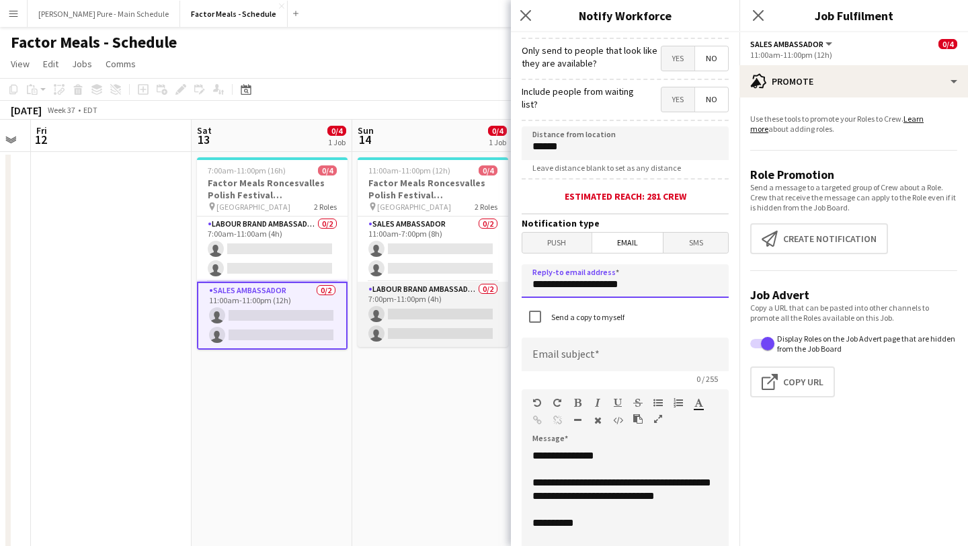
drag, startPoint x: 647, startPoint y: 292, endPoint x: 457, endPoint y: 292, distance: 189.5
click at [457, 292] on body "Menu Boards Boards Boards All jobs Status Workforce Workforce My Workforce Recr…" at bounding box center [484, 399] width 968 height 798
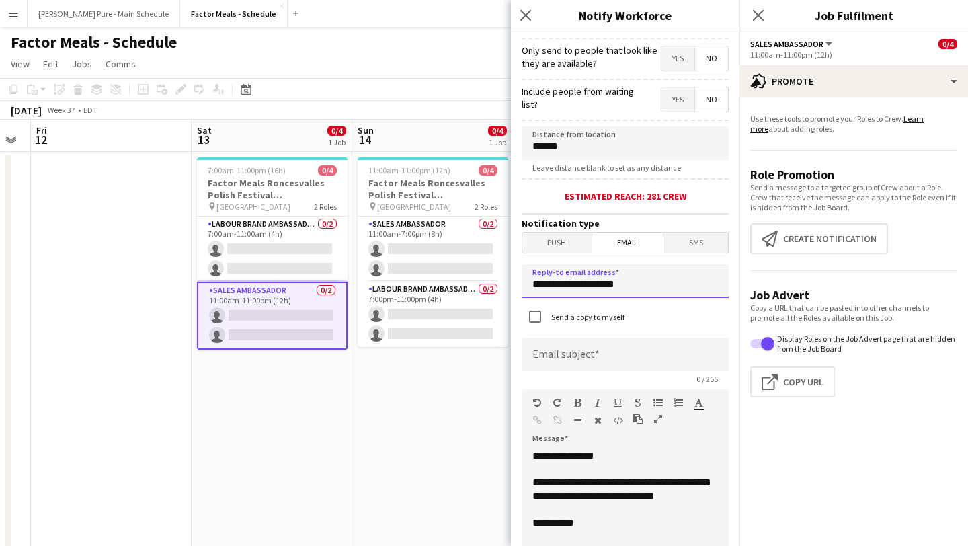
type input "**********"
click at [598, 360] on input at bounding box center [625, 354] width 207 height 34
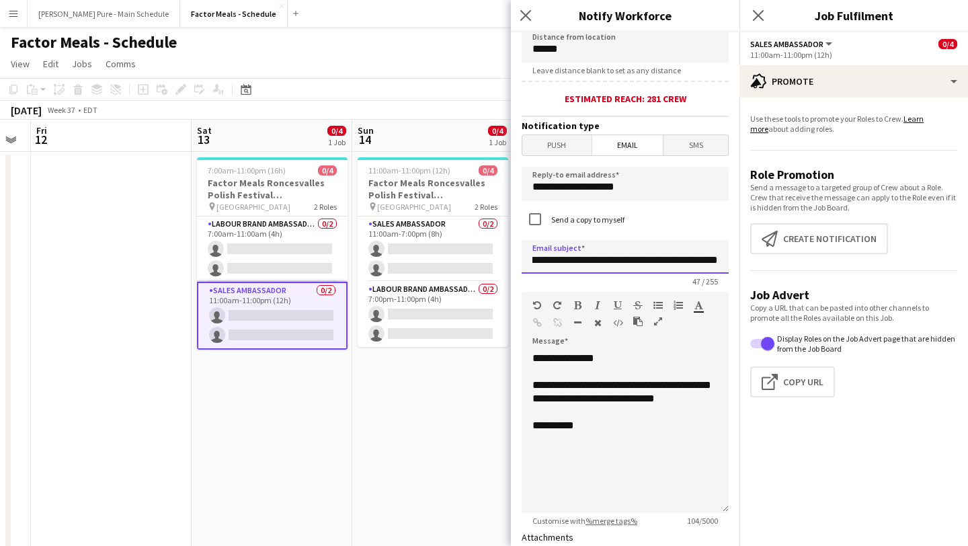
scroll to position [0, 23]
type input "**********"
click at [536, 446] on div "**********" at bounding box center [625, 431] width 207 height 161
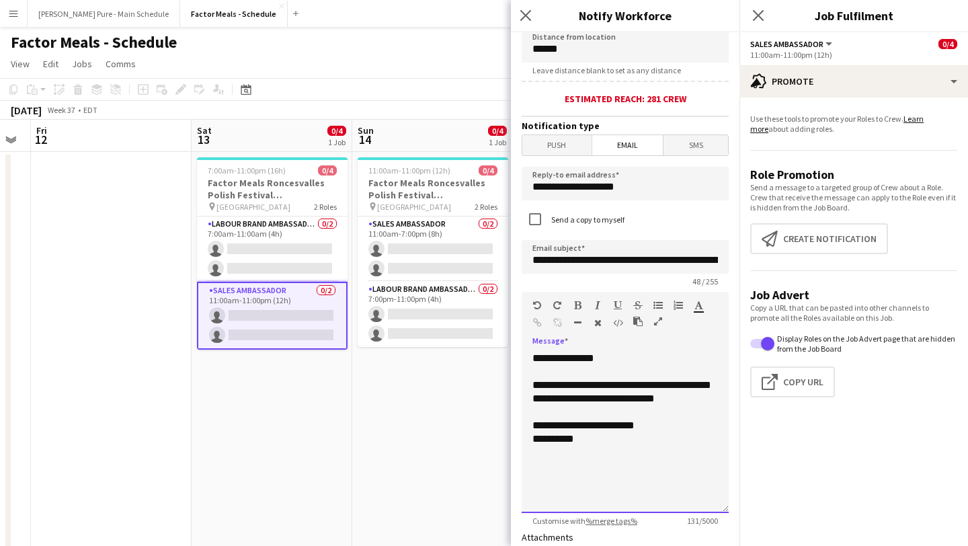
click at [610, 478] on div "**********" at bounding box center [625, 431] width 207 height 161
drag, startPoint x: 610, startPoint y: 409, endPoint x: 617, endPoint y: 388, distance: 22.7
click at [617, 388] on div "**********" at bounding box center [625, 431] width 207 height 161
click at [564, 416] on div "**********" at bounding box center [625, 431] width 207 height 161
click at [614, 414] on div "**********" at bounding box center [625, 431] width 207 height 161
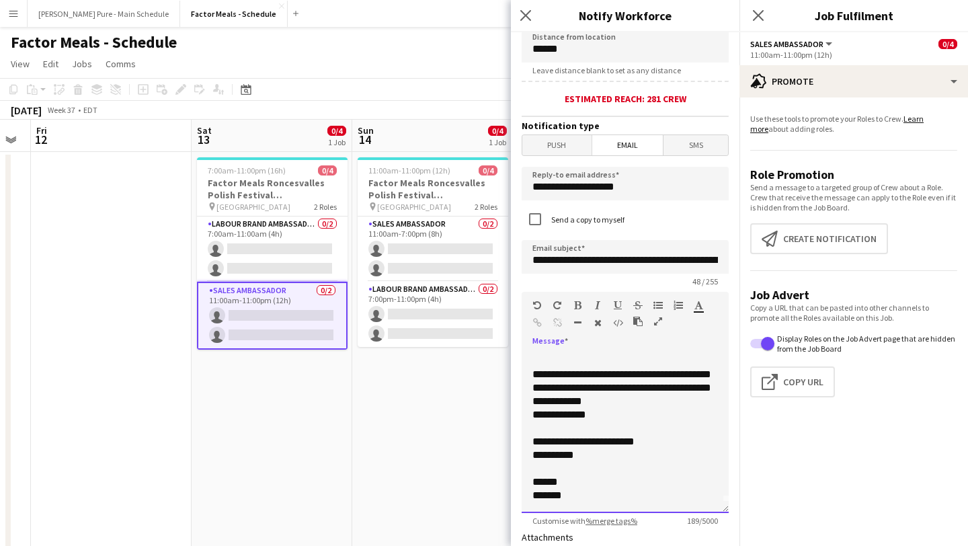
scroll to position [566, 0]
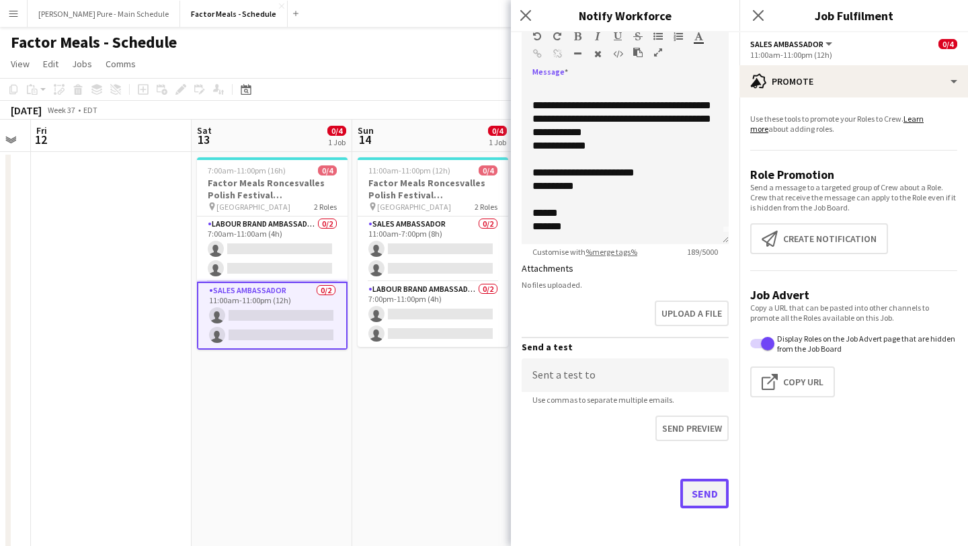
click at [719, 497] on button "Send" at bounding box center [704, 493] width 48 height 30
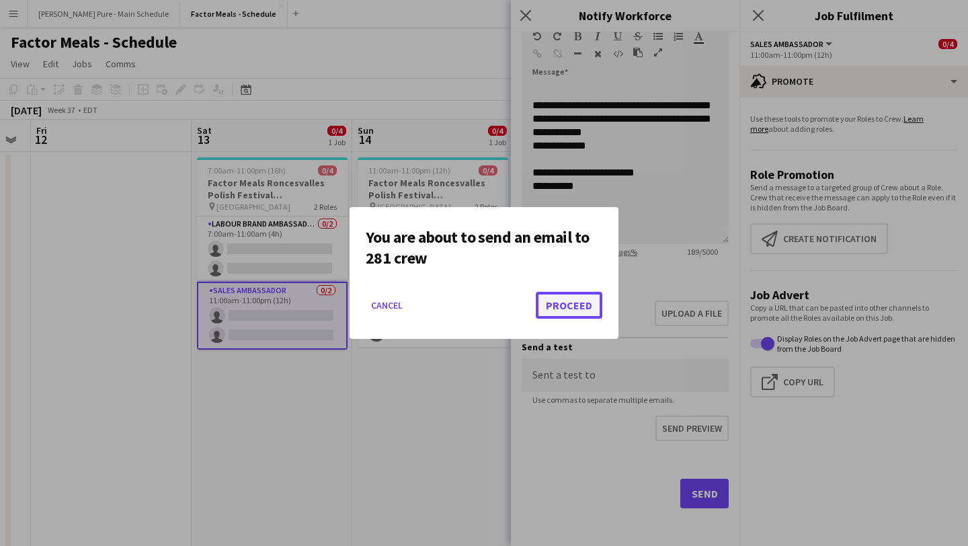
click at [567, 301] on button "Proceed" at bounding box center [569, 305] width 67 height 27
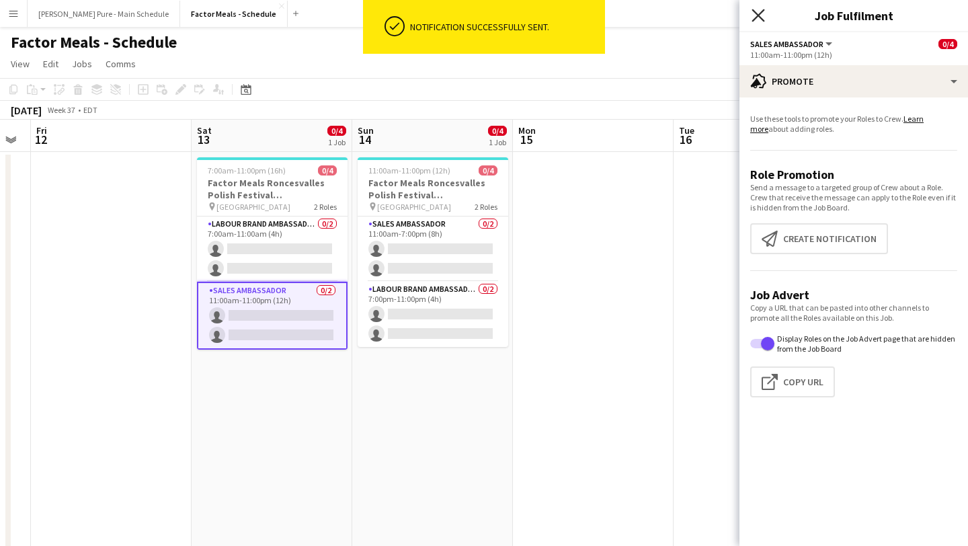
click at [763, 16] on icon "Close pop-in" at bounding box center [757, 15] width 13 height 13
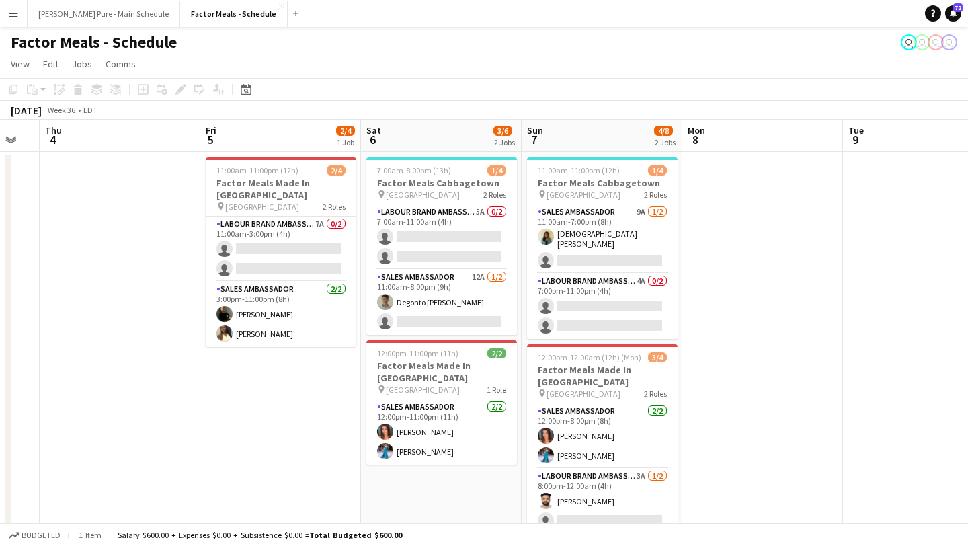
scroll to position [0, 546]
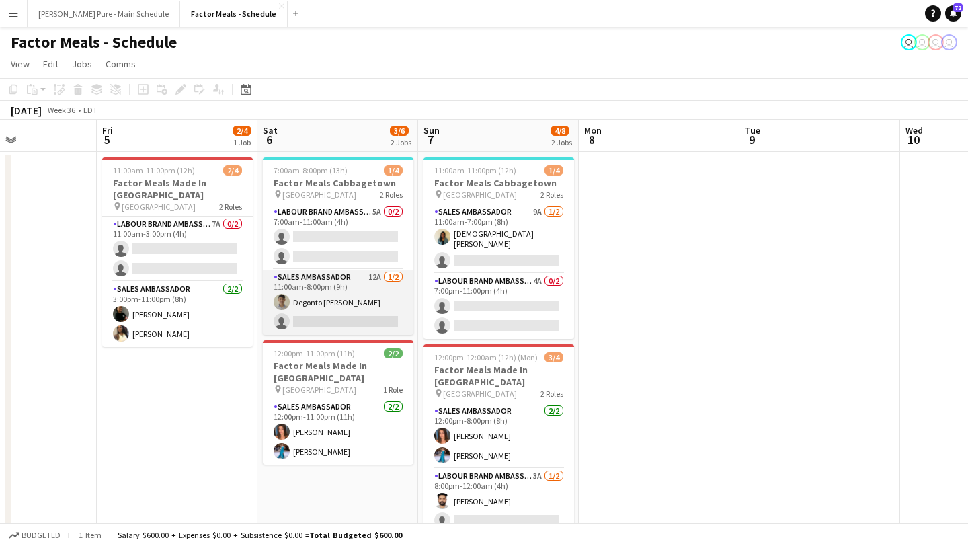
click at [356, 322] on app-card-role "Sales Ambassador 12A 1/2 11:00am-8:00pm (9h) Degonto Mazumder single-neutral-ac…" at bounding box center [338, 301] width 151 height 65
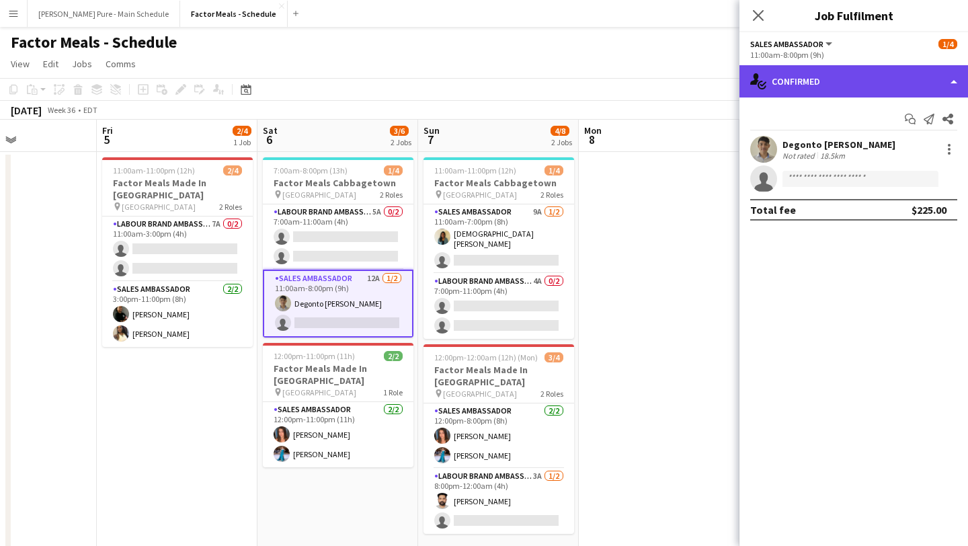
click at [917, 88] on div "single-neutral-actions-check-2 Confirmed" at bounding box center [853, 81] width 228 height 32
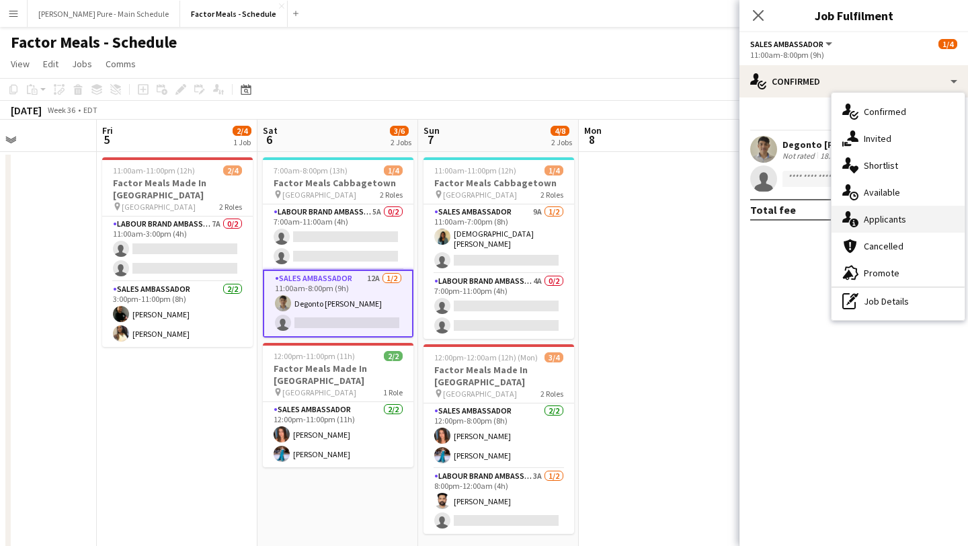
click at [891, 228] on div "single-neutral-actions-information Applicants" at bounding box center [897, 219] width 133 height 27
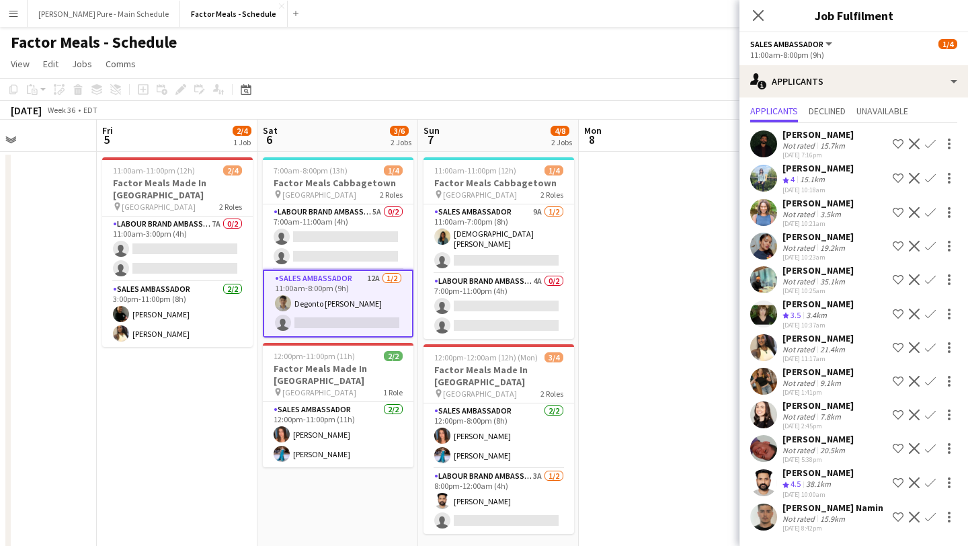
scroll to position [0, 0]
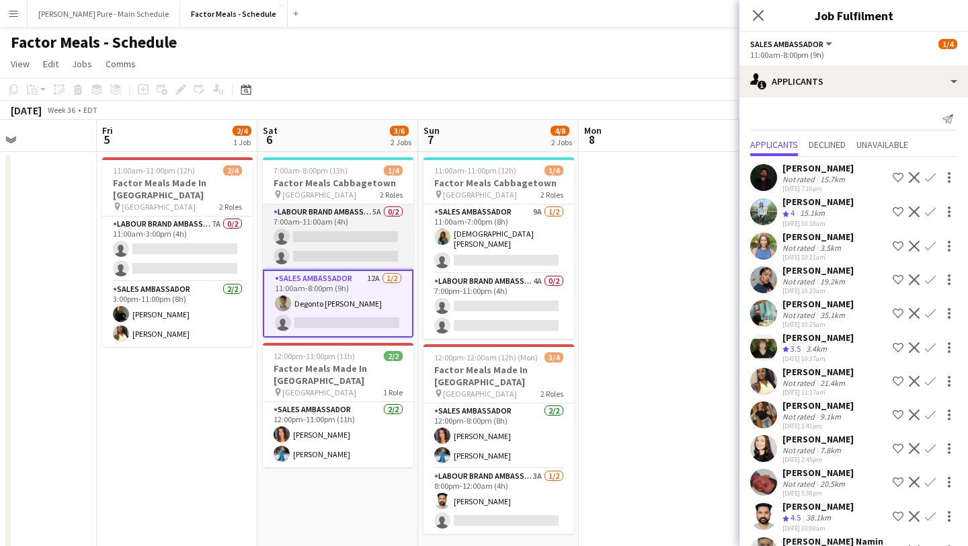
click at [333, 246] on app-card-role "Labour Brand Ambassadors 5A 0/2 7:00am-11:00am (4h) single-neutral-actions sing…" at bounding box center [338, 236] width 151 height 65
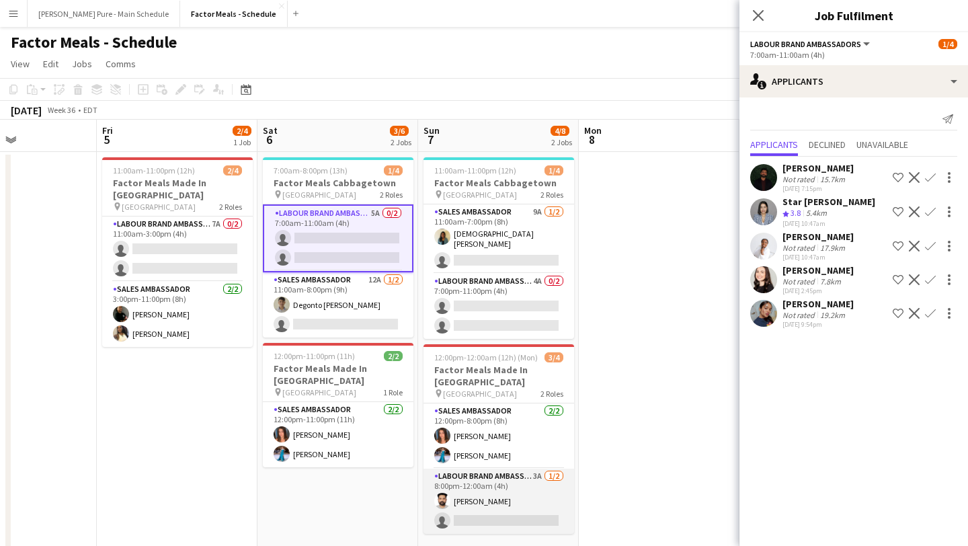
click at [483, 507] on app-card-role "Labour Brand Ambassadors 3A 1/2 8:00pm-12:00am (4h) Loveneet Goutam single-neut…" at bounding box center [498, 500] width 151 height 65
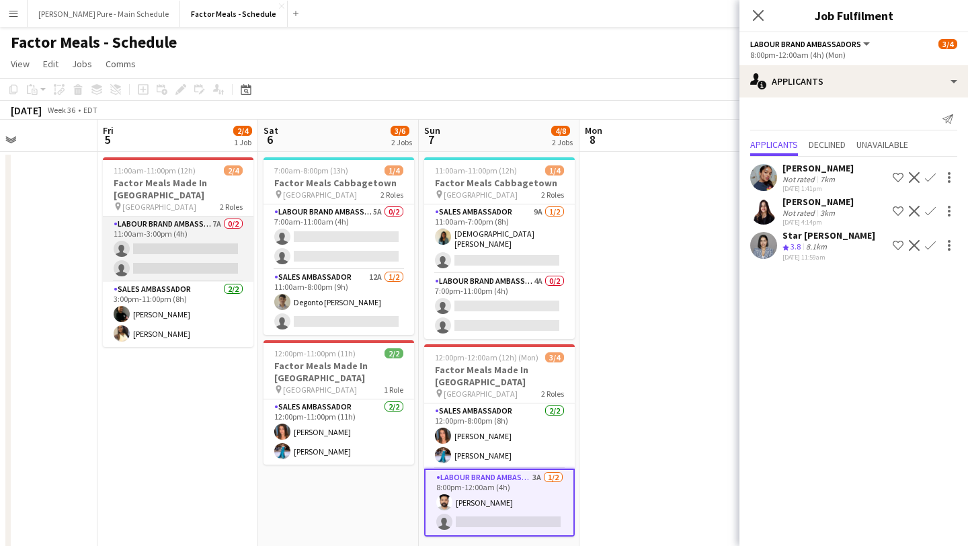
click at [182, 251] on app-card-role "Labour Brand Ambassadors 7A 0/2 11:00am-3:00pm (4h) single-neutral-actions sing…" at bounding box center [178, 248] width 151 height 65
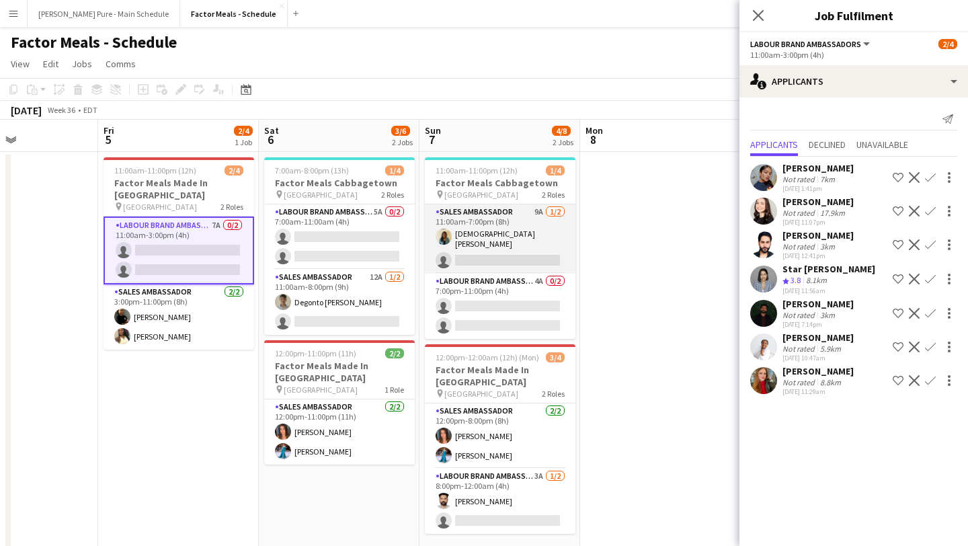
click at [485, 255] on app-card-role "Sales Ambassador 9A 1/2 11:00am-7:00pm (8h) Mishnah Manoranjan single-neutral-a…" at bounding box center [500, 238] width 151 height 69
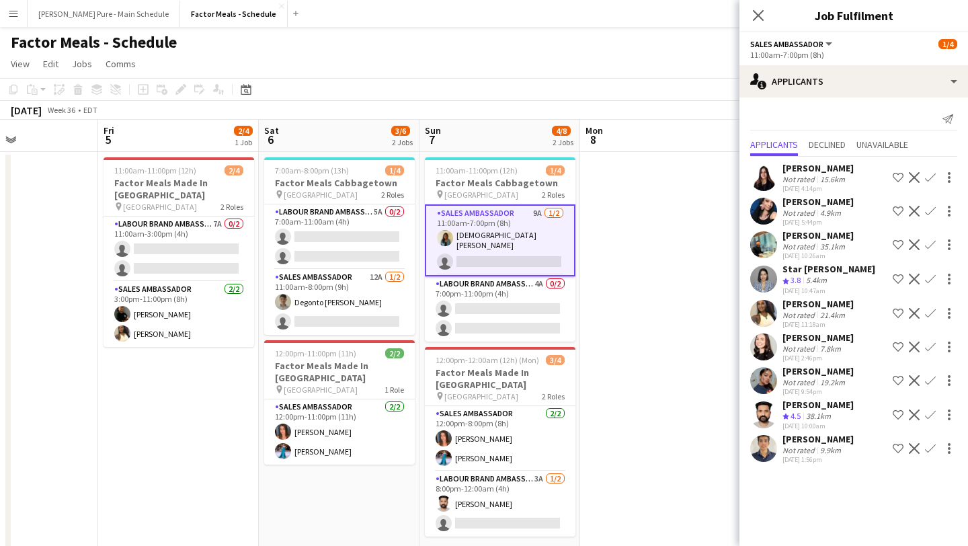
click at [517, 253] on app-card-role "Sales Ambassador 9A 1/2 11:00am-7:00pm (8h) Mishnah Manoranjan single-neutral-a…" at bounding box center [500, 240] width 151 height 72
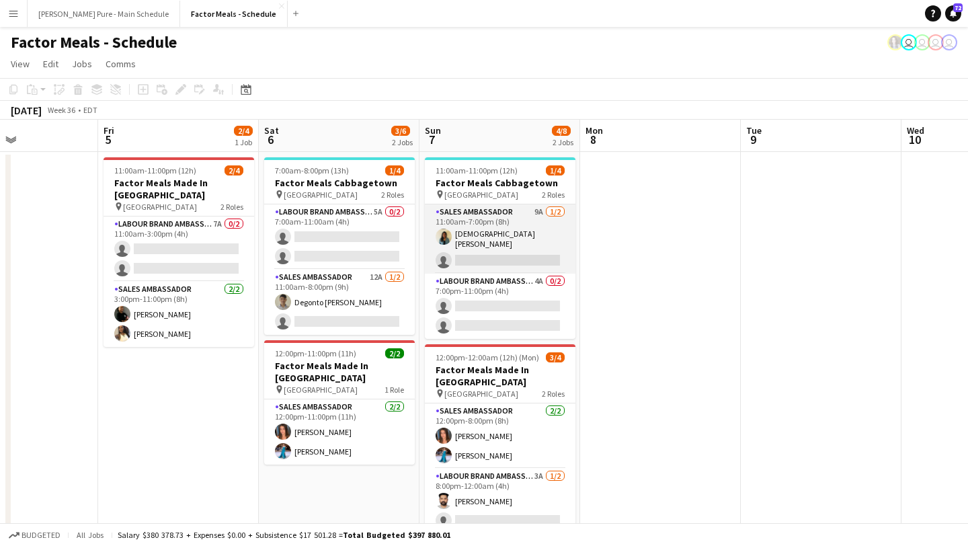
click at [517, 253] on app-card-role "Sales Ambassador 9A 1/2 11:00am-7:00pm (8h) Mishnah Manoranjan single-neutral-a…" at bounding box center [500, 238] width 151 height 69
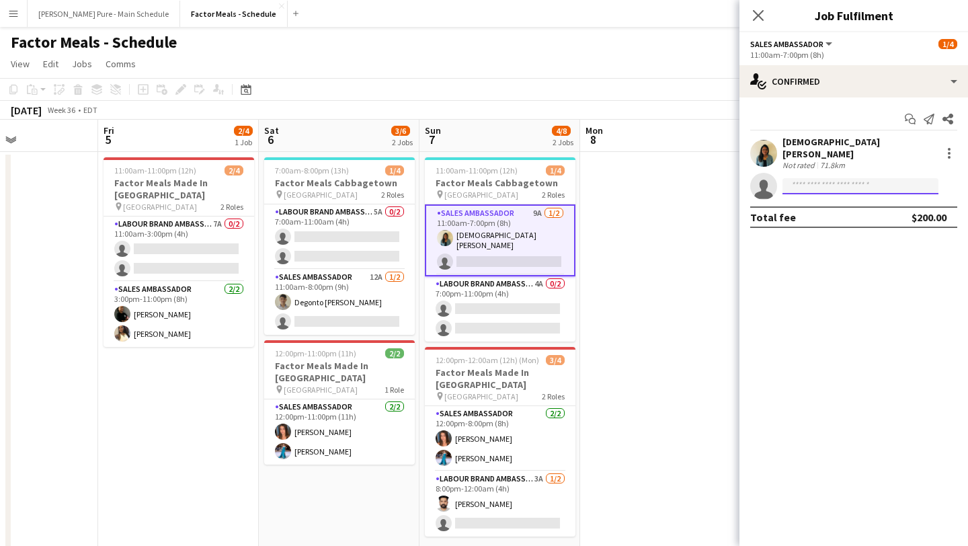
click at [845, 178] on input at bounding box center [860, 186] width 156 height 16
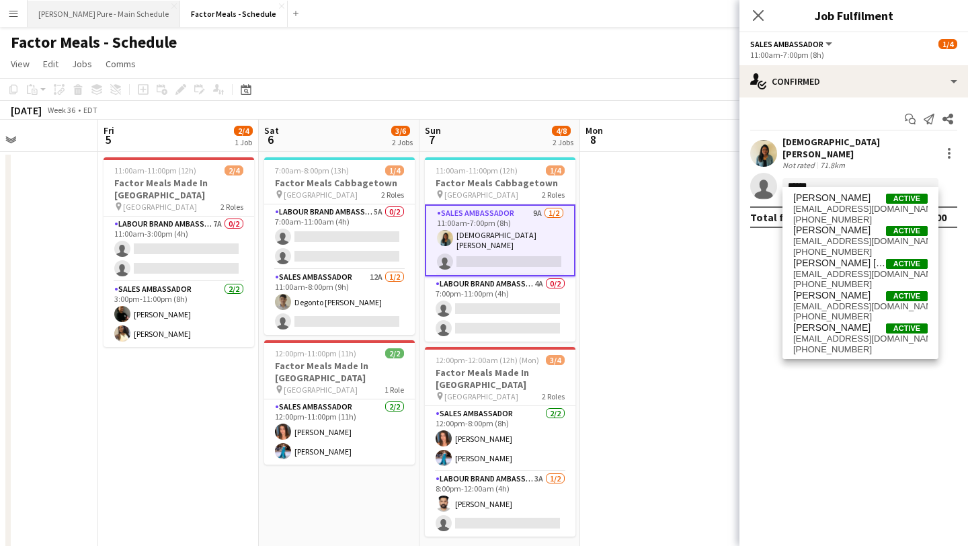
type input "*****"
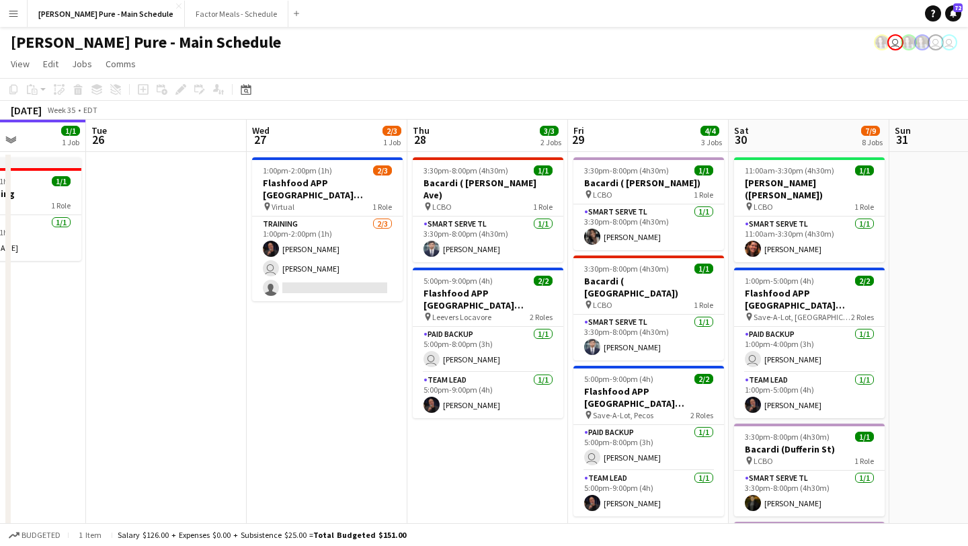
scroll to position [0, 476]
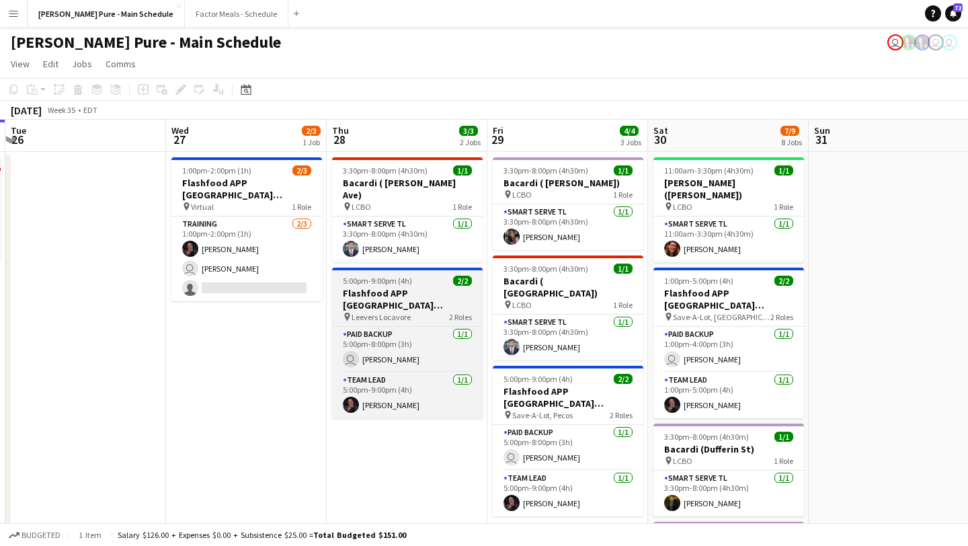
click at [396, 287] on h3 "Flashfood APP USA Denver, CO" at bounding box center [407, 299] width 151 height 24
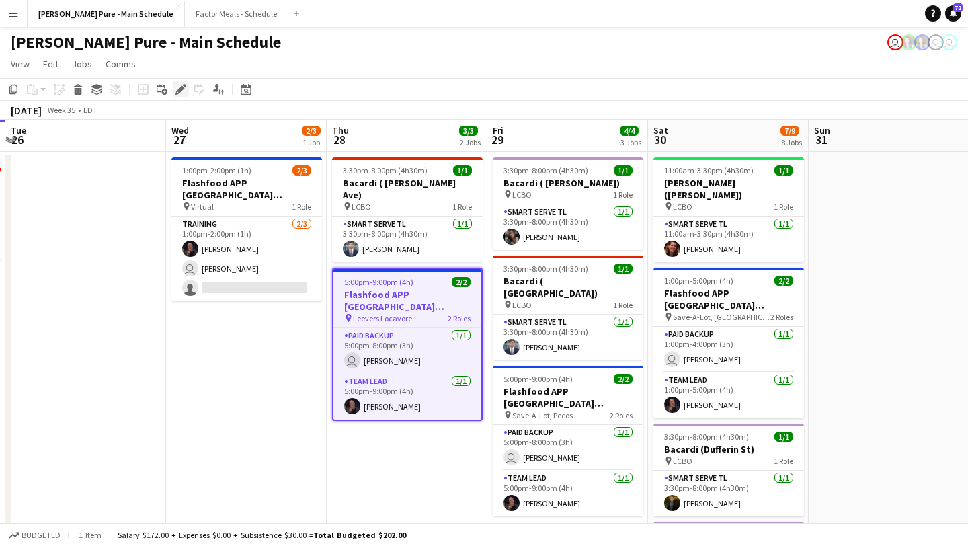
click at [184, 93] on icon "Edit" at bounding box center [180, 89] width 11 height 11
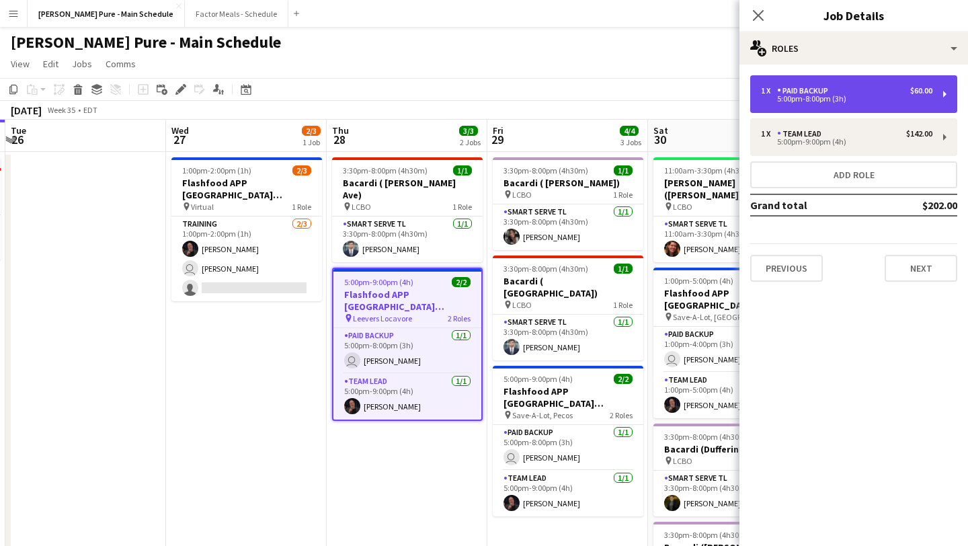
click at [813, 108] on div "1 x Paid Backup $60.00 5:00pm-8:00pm (3h)" at bounding box center [853, 94] width 207 height 38
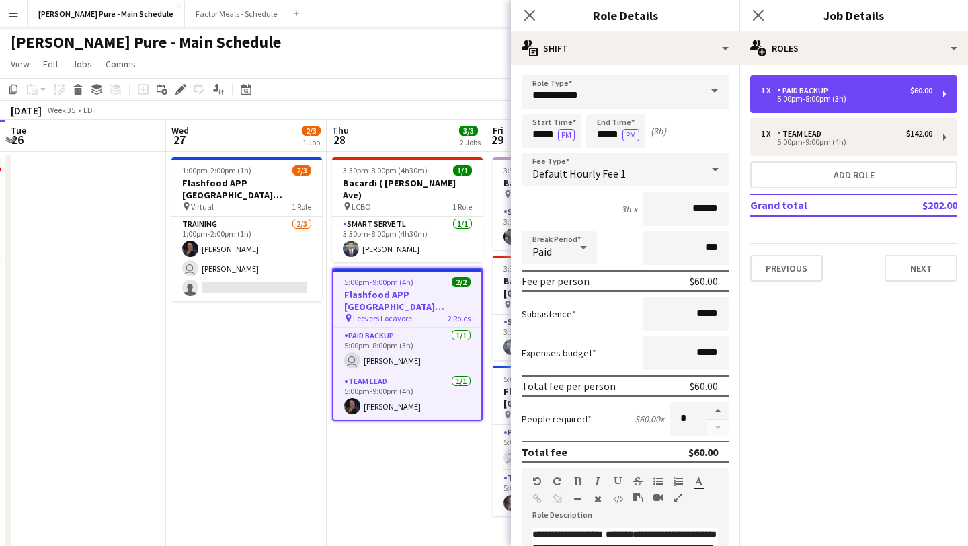
scroll to position [364, 0]
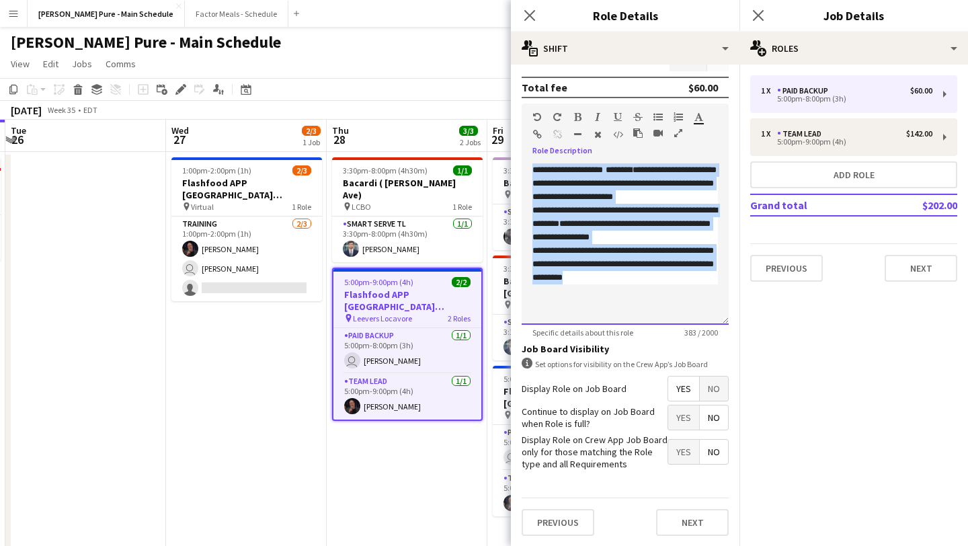
drag, startPoint x: 612, startPoint y: 277, endPoint x: 519, endPoint y: 147, distance: 160.0
click at [519, 147] on form "**********" at bounding box center [625, 128] width 228 height 835
copy div "**********"
click at [763, 19] on icon "Close pop-in" at bounding box center [757, 15] width 13 height 13
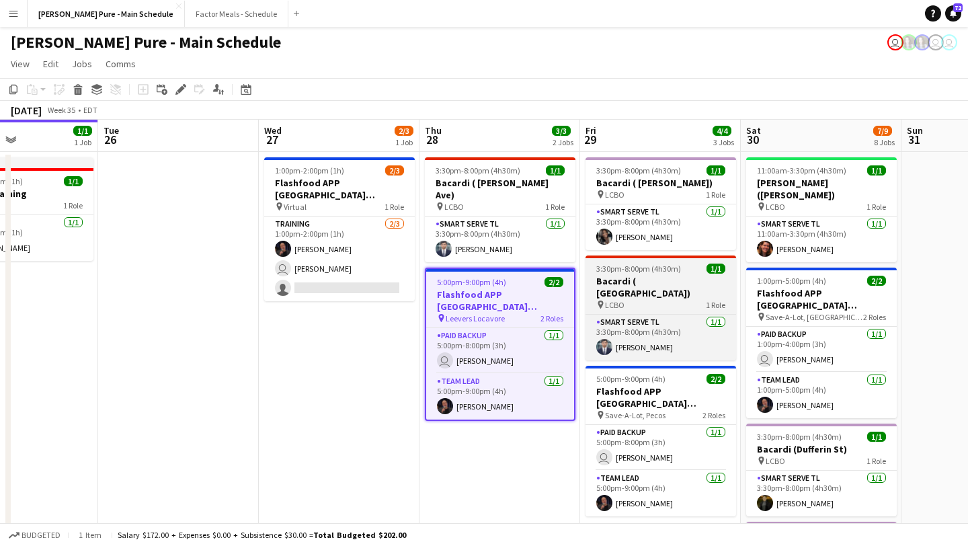
scroll to position [0, 436]
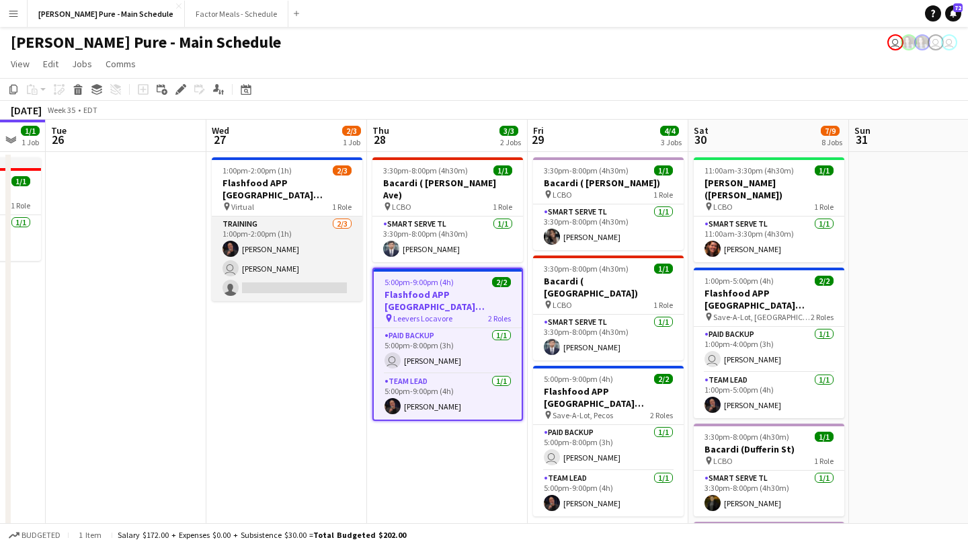
click at [261, 270] on app-card-role "Training 2/3 1:00pm-2:00pm (1h) Bill Goldstein user Carly Caprio single-neutral…" at bounding box center [287, 258] width 151 height 85
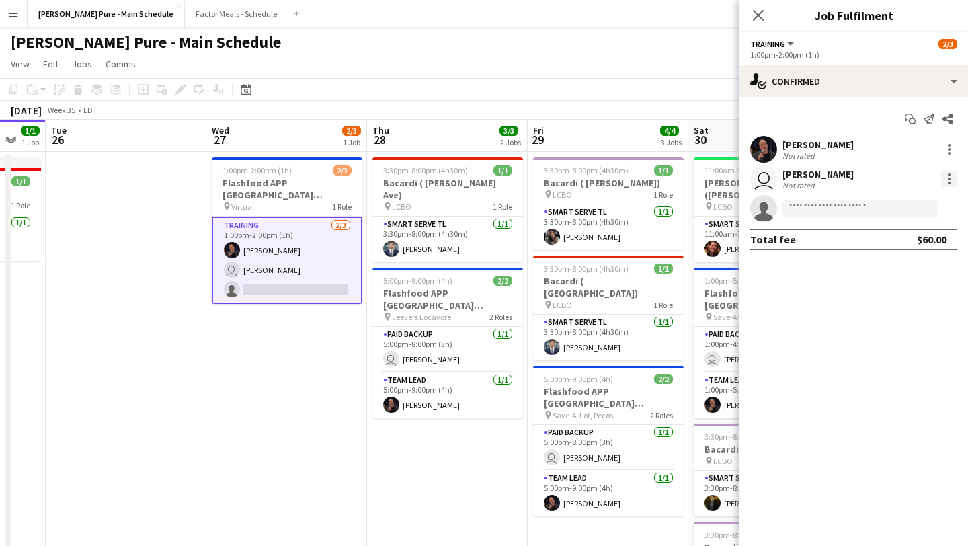
click at [952, 178] on div at bounding box center [949, 179] width 16 height 16
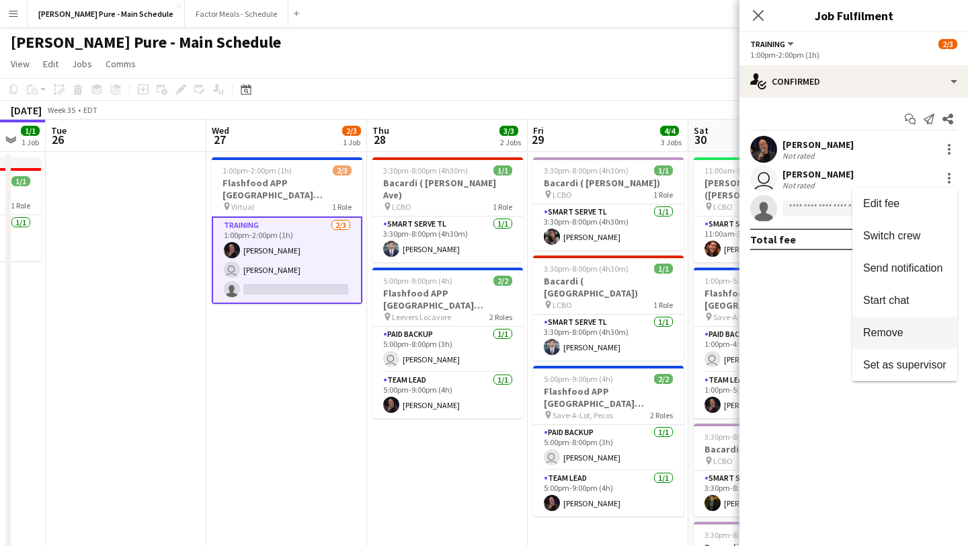
click at [899, 334] on span "Remove" at bounding box center [883, 332] width 40 height 11
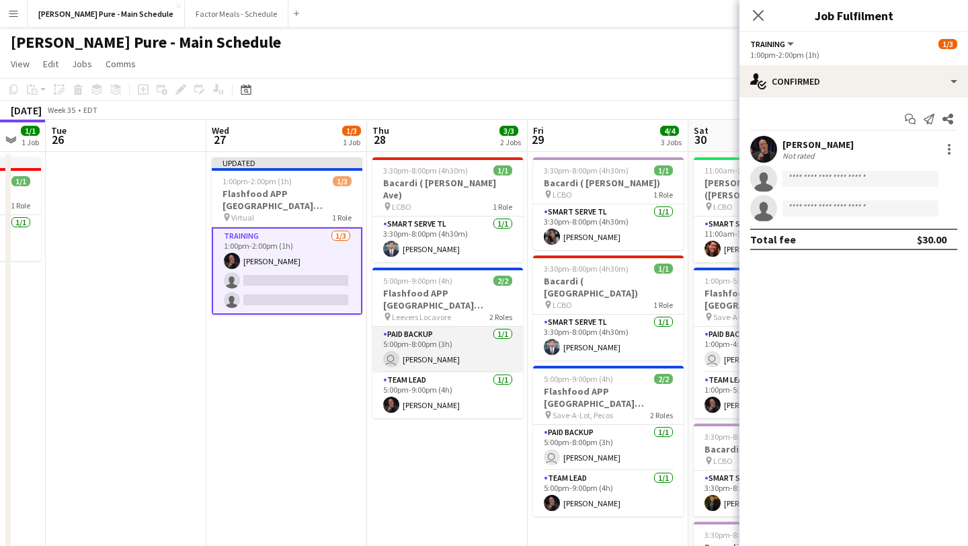
click at [447, 341] on app-card-role "Paid Backup 1/1 5:00pm-8:00pm (3h) user Carly Caprio" at bounding box center [447, 350] width 151 height 46
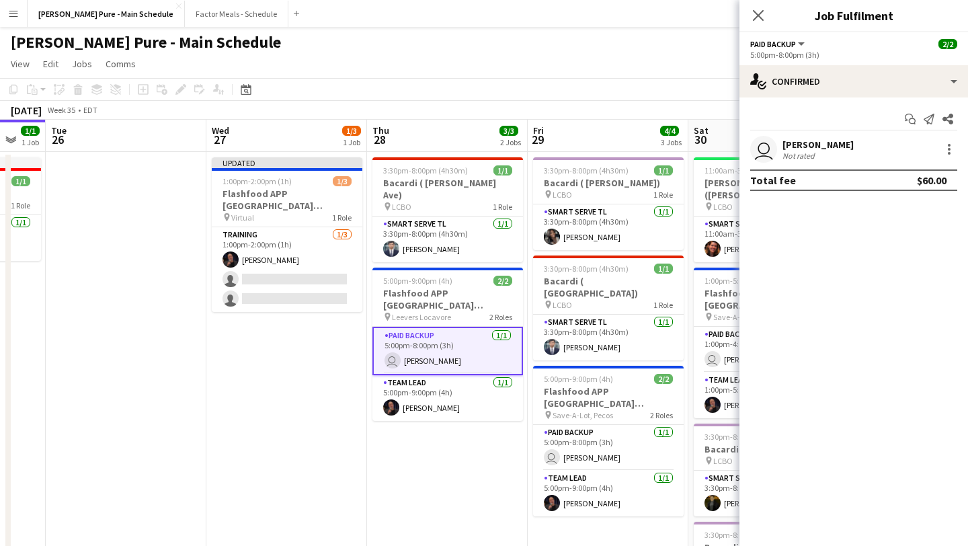
scroll to position [0, 435]
click at [954, 147] on div at bounding box center [949, 149] width 16 height 16
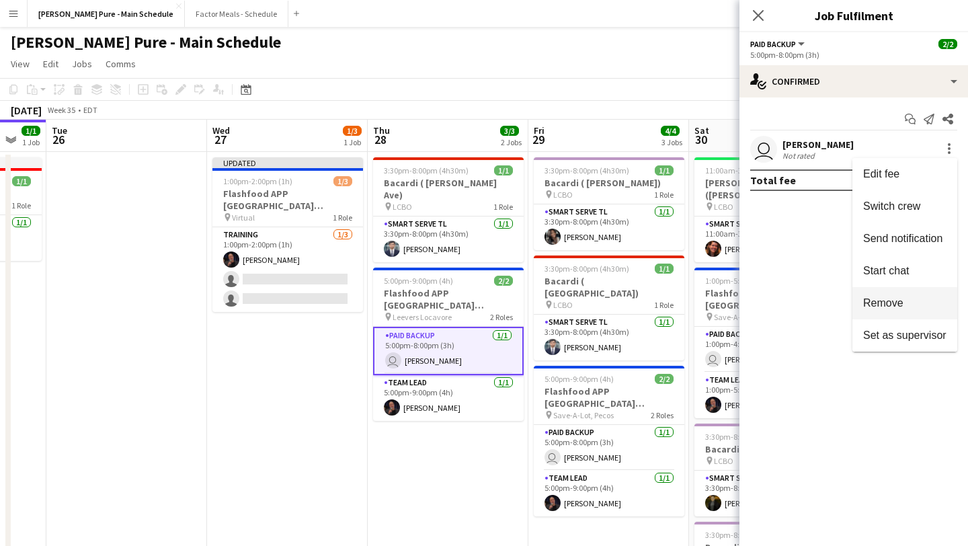
click at [900, 302] on span "Remove" at bounding box center [883, 302] width 40 height 11
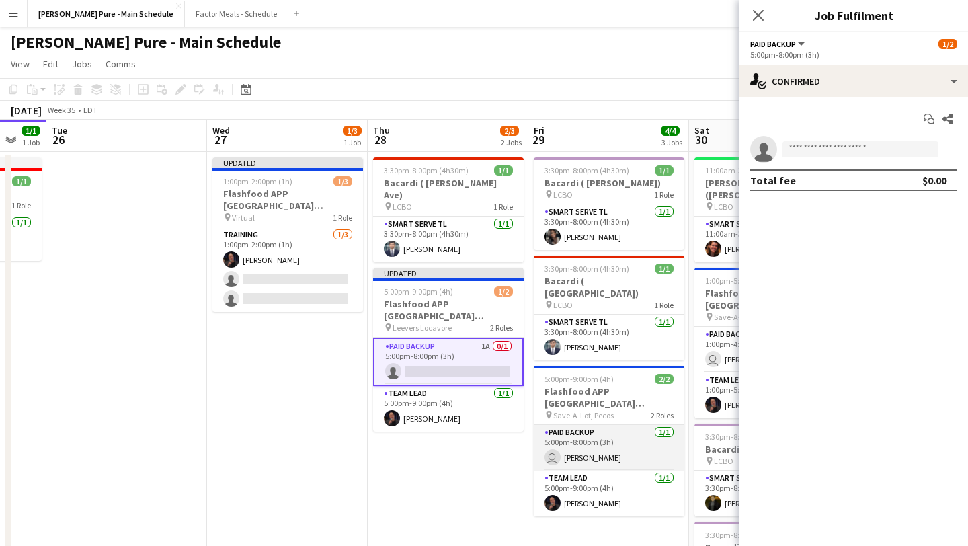
click at [601, 427] on app-card-role "Paid Backup 1/1 5:00pm-8:00pm (3h) user Carly Caprio" at bounding box center [609, 448] width 151 height 46
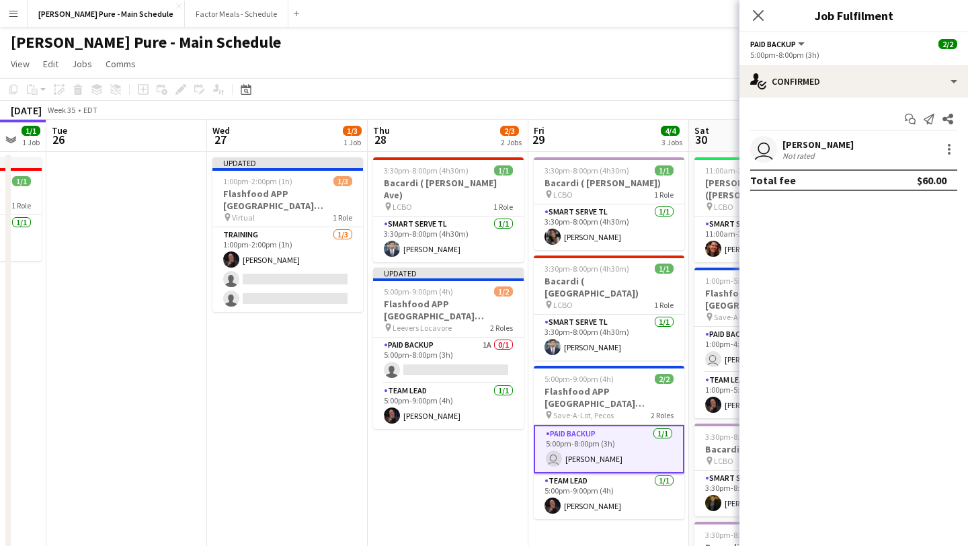
click at [962, 147] on div "user Carly Caprio Not rated" at bounding box center [853, 149] width 228 height 27
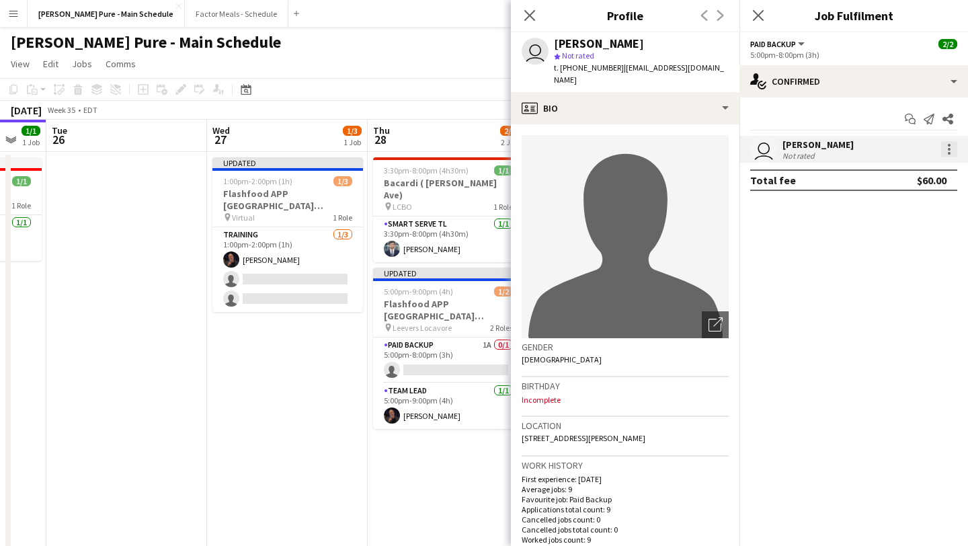
click at [949, 150] on div at bounding box center [949, 149] width 3 height 3
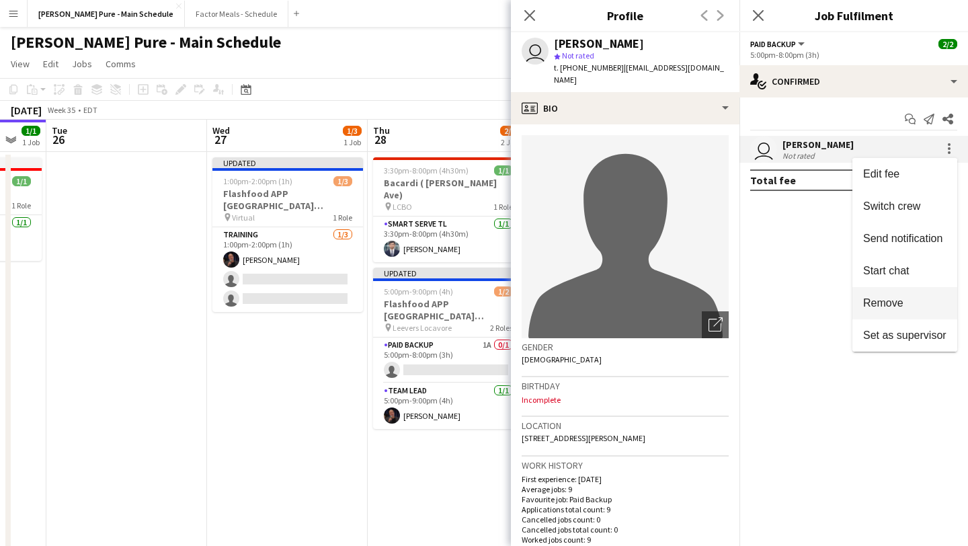
click at [902, 306] on span "Remove" at bounding box center [883, 302] width 40 height 11
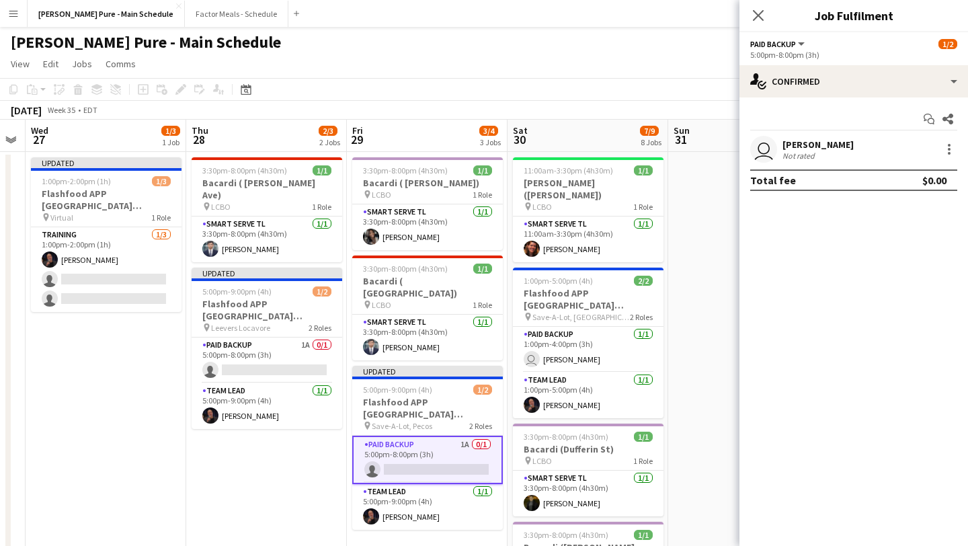
scroll to position [0, 464]
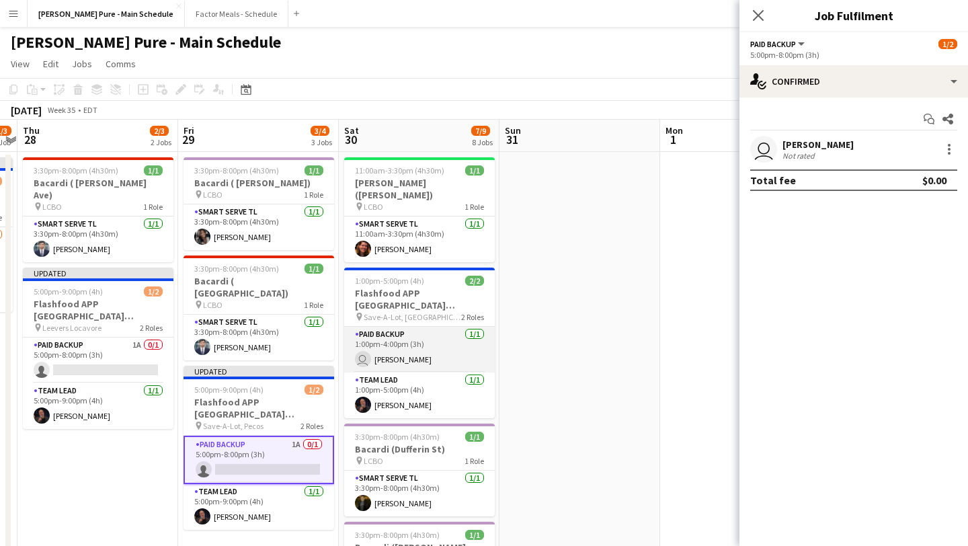
click at [478, 329] on app-card-role "Paid Backup 1/1 1:00pm-4:00pm (3h) user Carly Caprio" at bounding box center [419, 350] width 151 height 46
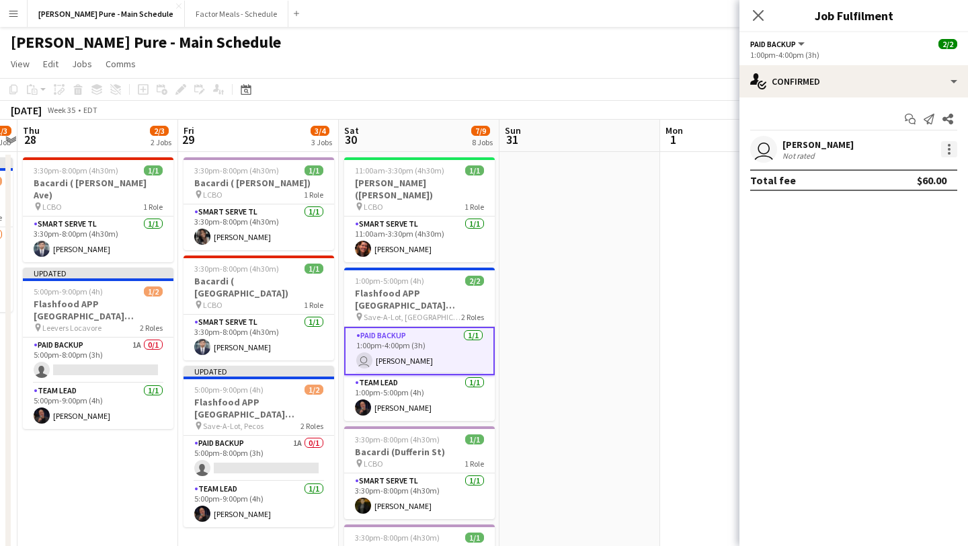
click at [947, 153] on div at bounding box center [949, 149] width 16 height 16
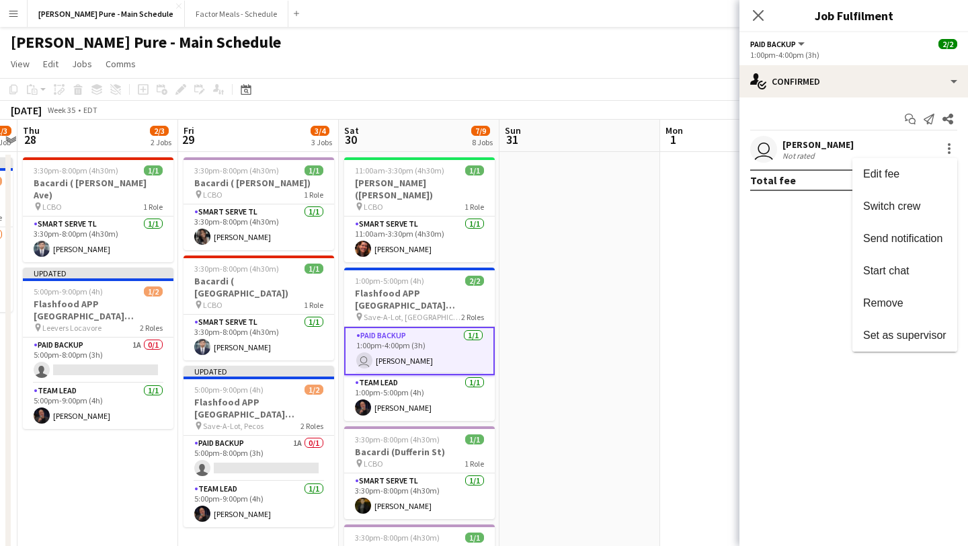
click at [907, 296] on button "Remove" at bounding box center [904, 303] width 105 height 32
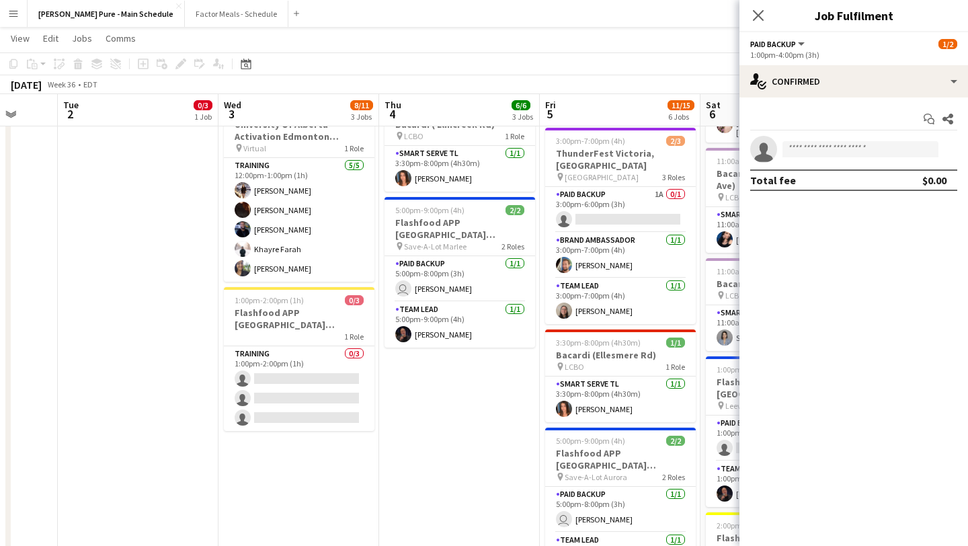
scroll to position [0, 655]
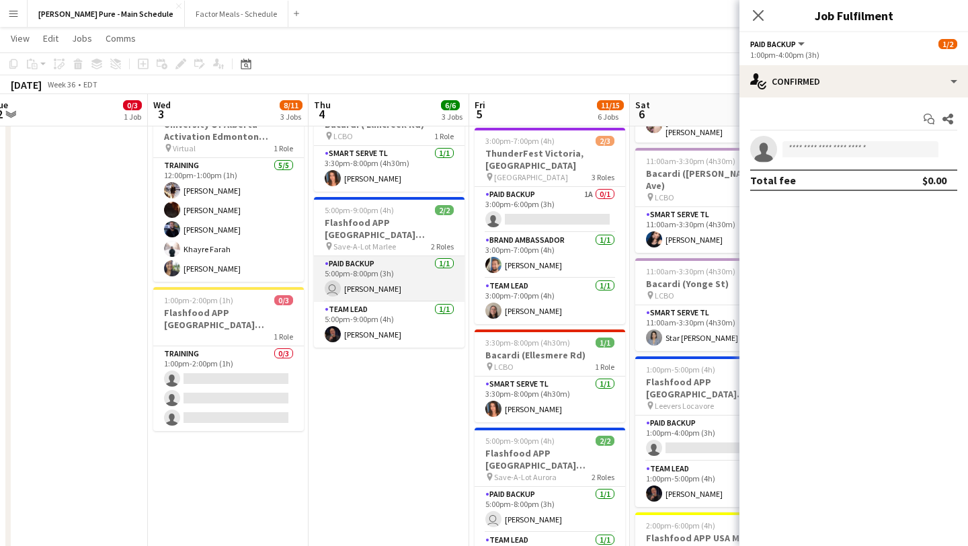
click at [423, 278] on app-card-role "Paid Backup 1/1 5:00pm-8:00pm (3h) user Carly Caprio" at bounding box center [389, 279] width 151 height 46
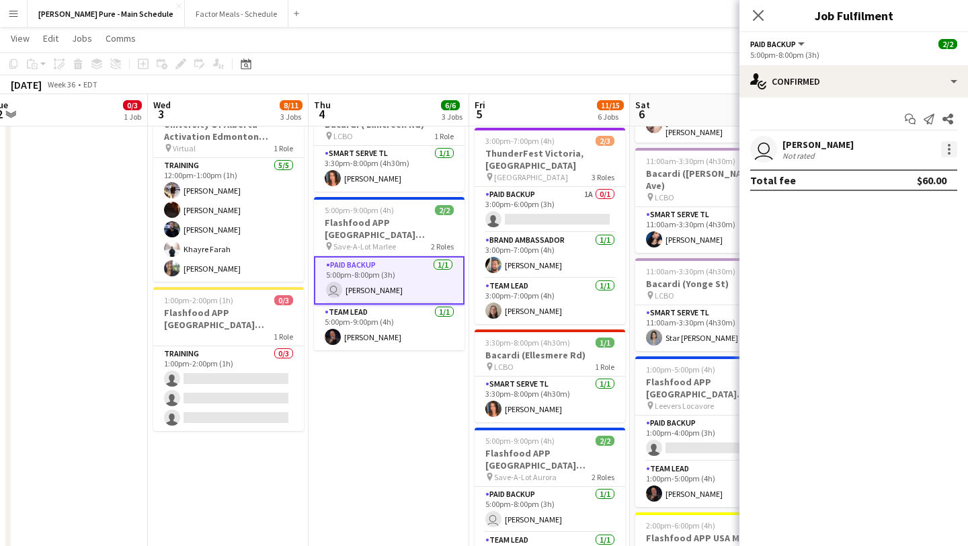
click at [950, 149] on div at bounding box center [949, 149] width 3 height 3
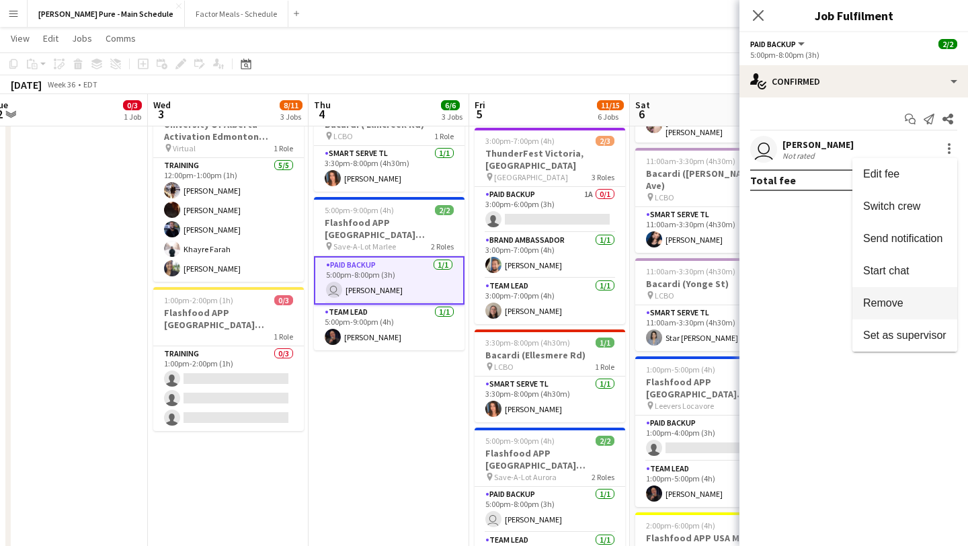
click at [925, 308] on span "Remove" at bounding box center [904, 303] width 83 height 12
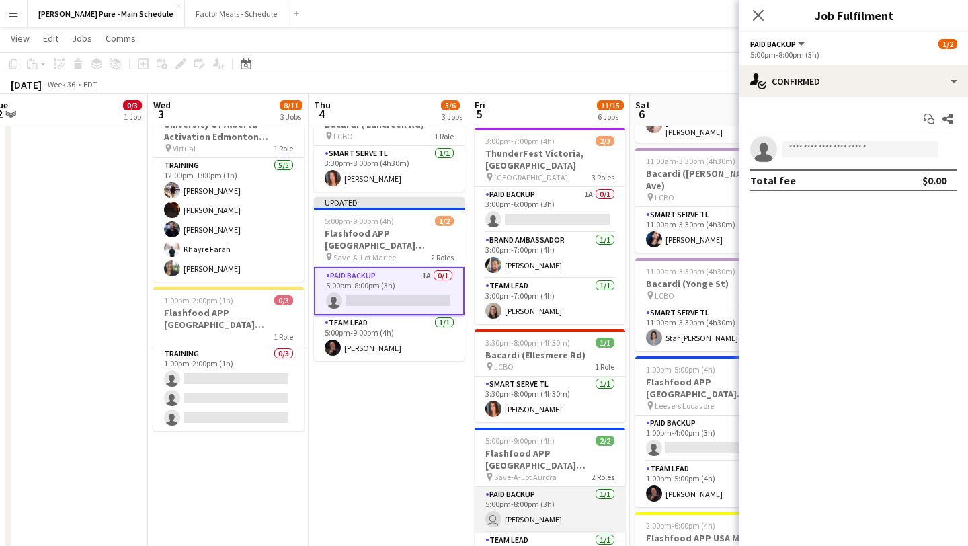
click at [590, 493] on app-card-role "Paid Backup 1/1 5:00pm-8:00pm (3h) user Carly Caprio" at bounding box center [549, 510] width 151 height 46
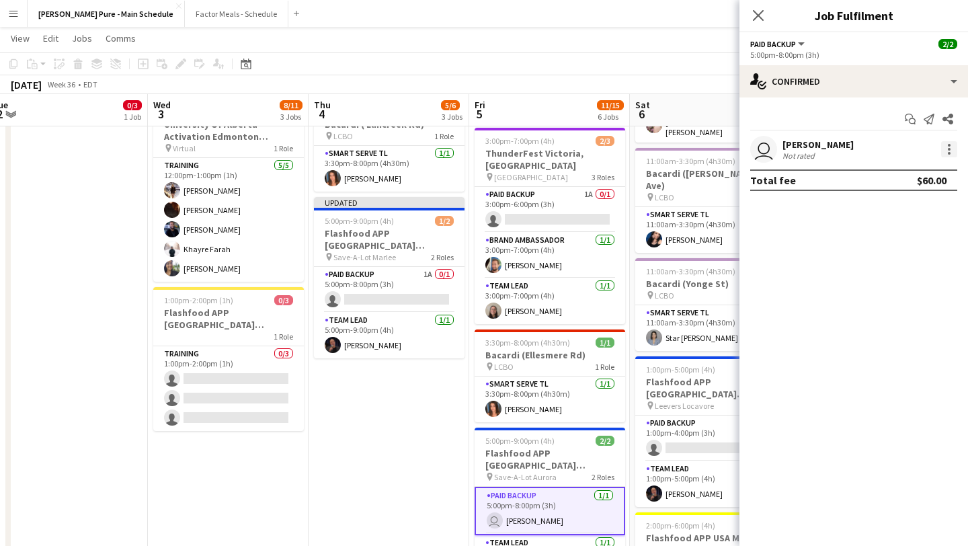
click at [951, 155] on div at bounding box center [949, 149] width 16 height 16
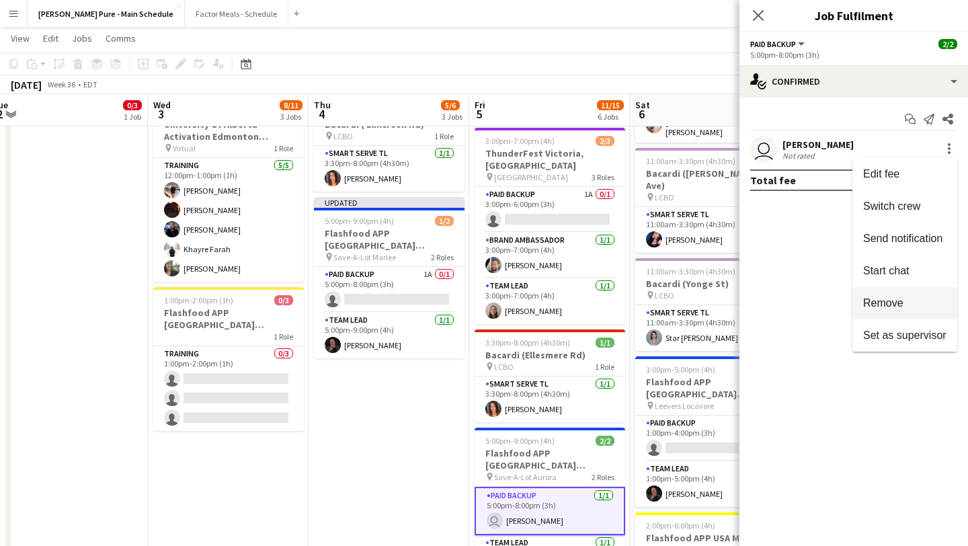
click at [909, 304] on span "Remove" at bounding box center [904, 303] width 83 height 12
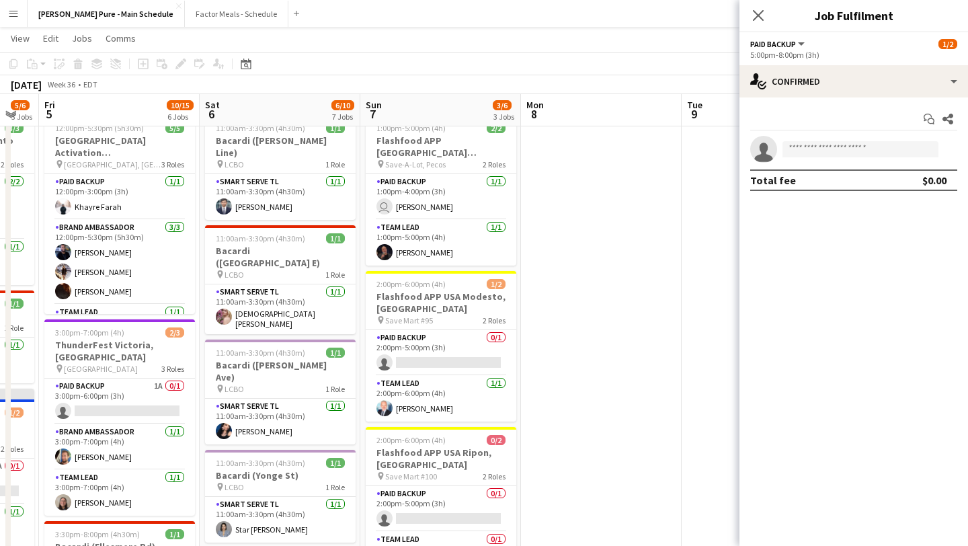
scroll to position [0, 0]
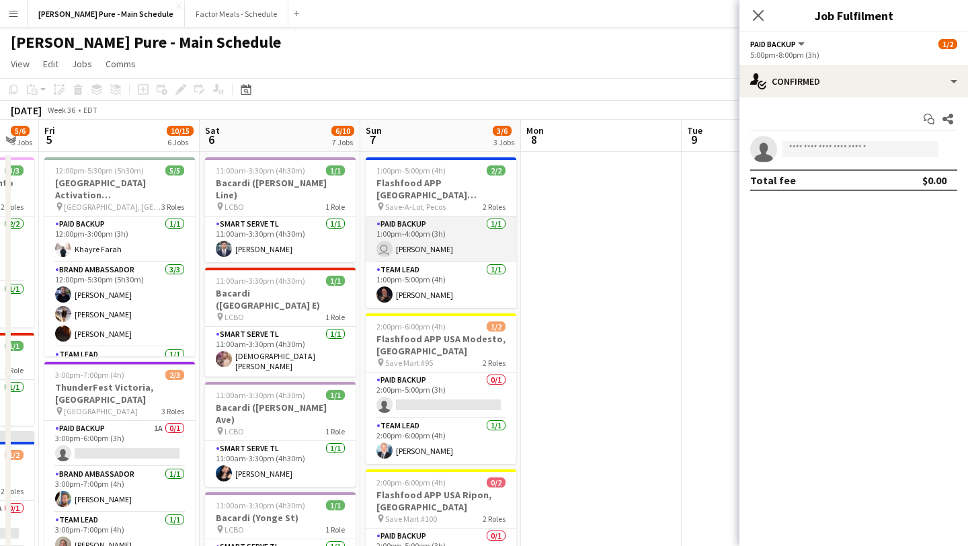
click at [447, 242] on app-card-role "Paid Backup 1/1 1:00pm-4:00pm (3h) user Carly Caprio" at bounding box center [441, 239] width 151 height 46
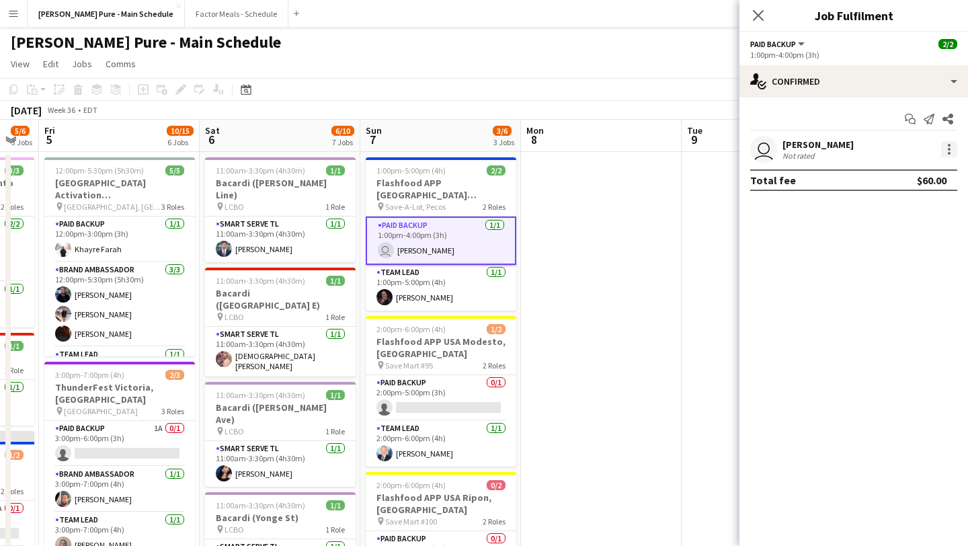
click at [949, 154] on div at bounding box center [949, 153] width 3 height 3
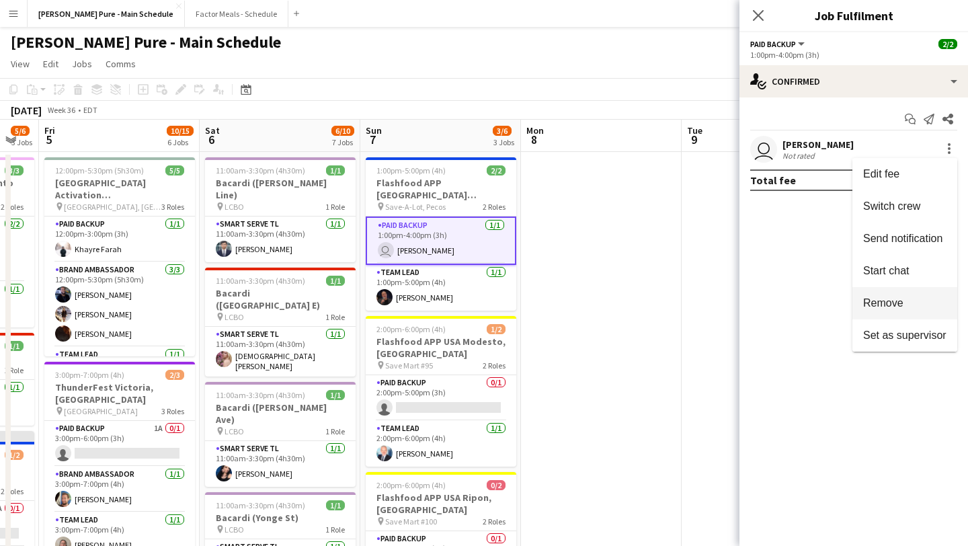
click at [922, 302] on span "Remove" at bounding box center [904, 303] width 83 height 12
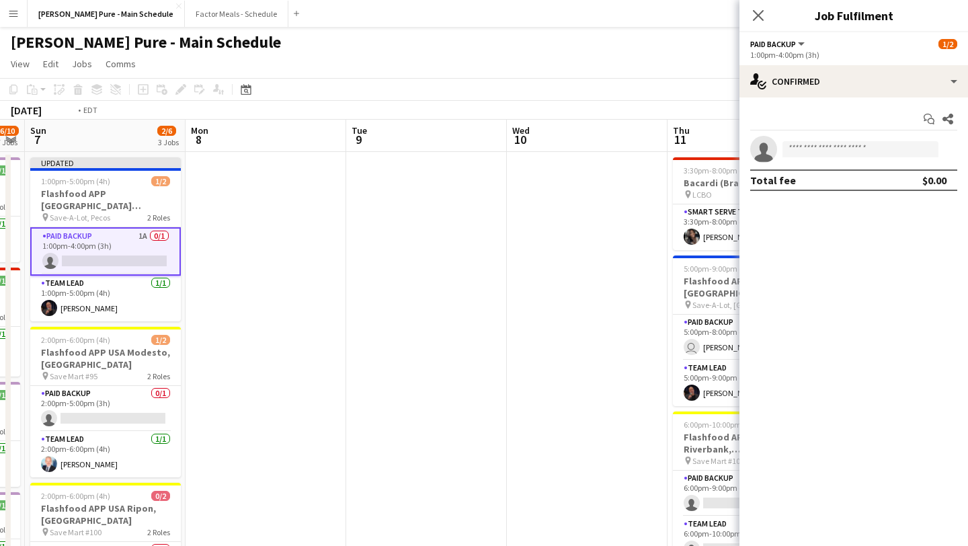
scroll to position [0, 538]
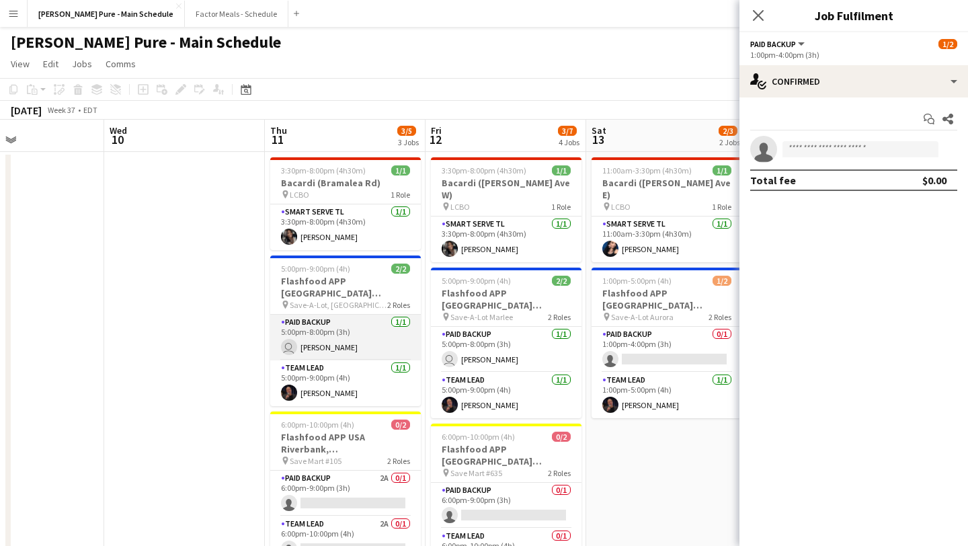
click at [360, 336] on app-card-role "Paid Backup 1/1 5:00pm-8:00pm (3h) user Carly Caprio" at bounding box center [345, 338] width 151 height 46
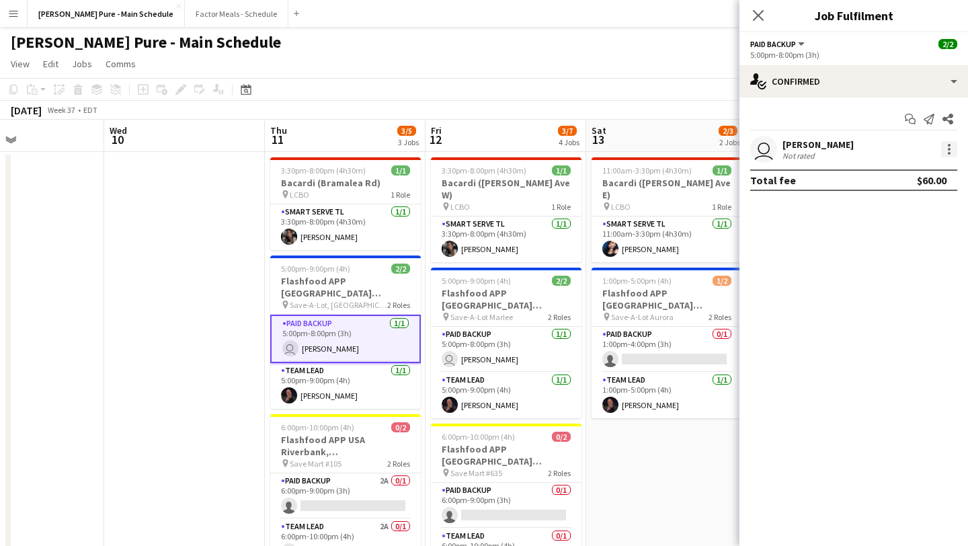
click at [949, 152] on div at bounding box center [949, 153] width 3 height 3
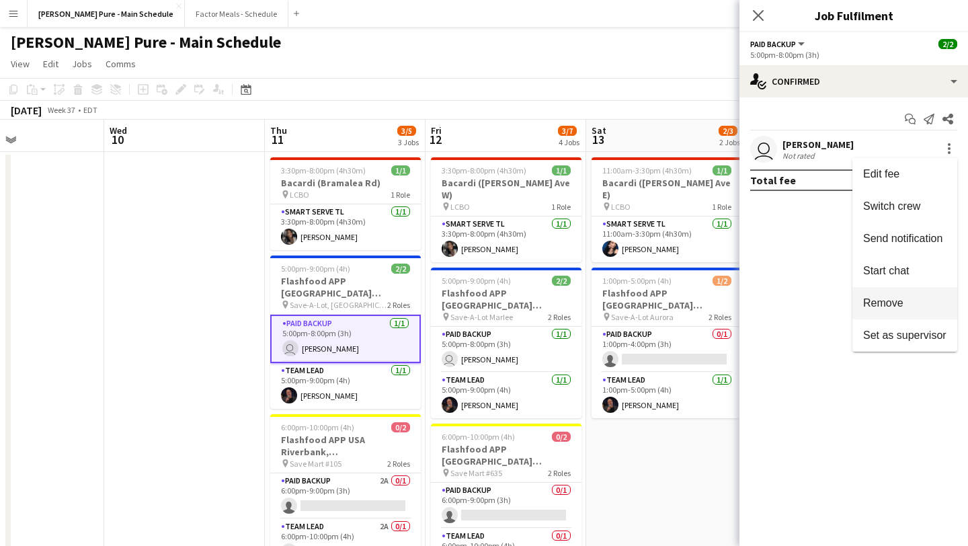
click at [927, 305] on span "Remove" at bounding box center [904, 303] width 83 height 12
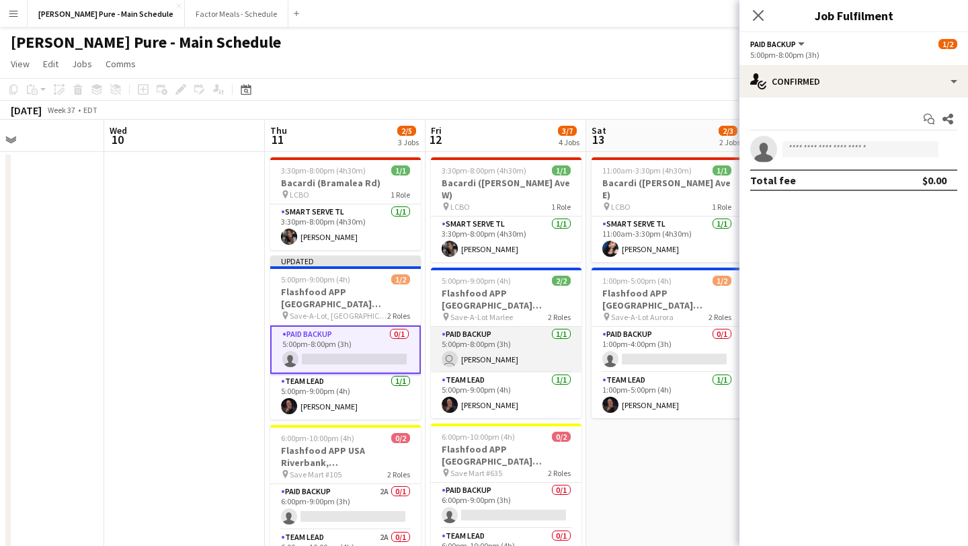
click at [508, 327] on app-card-role "Paid Backup 1/1 5:00pm-8:00pm (3h) user Carly Caprio" at bounding box center [506, 350] width 151 height 46
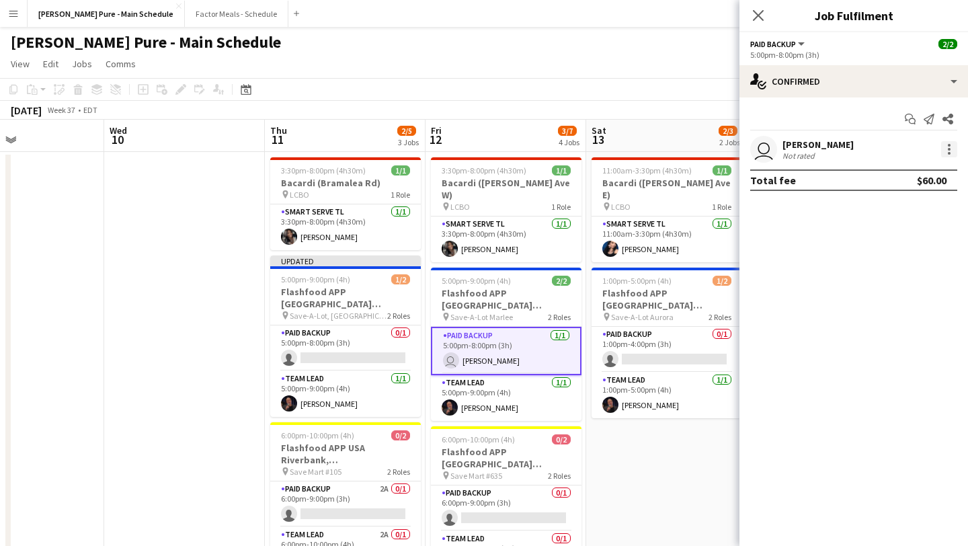
click at [952, 147] on div at bounding box center [949, 149] width 16 height 16
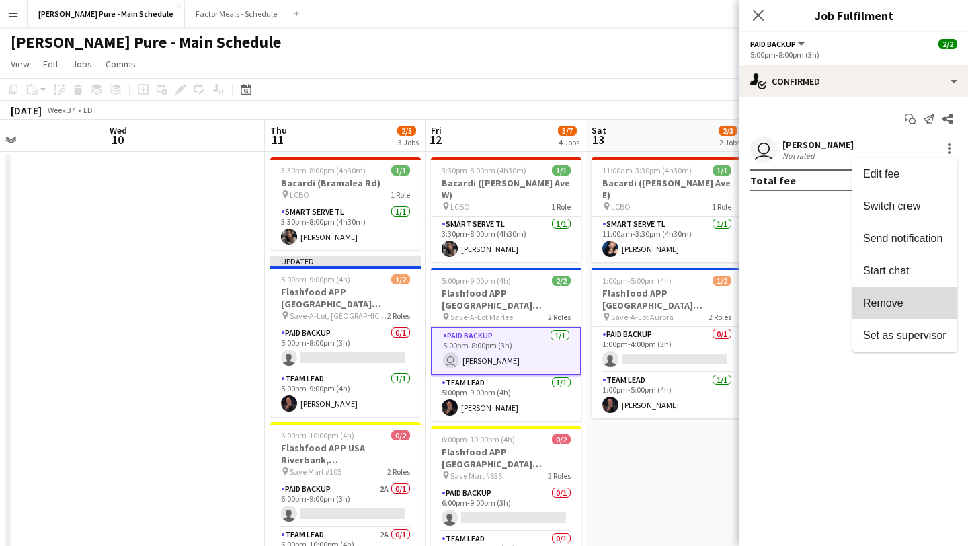
click at [913, 307] on span "Remove" at bounding box center [904, 303] width 83 height 12
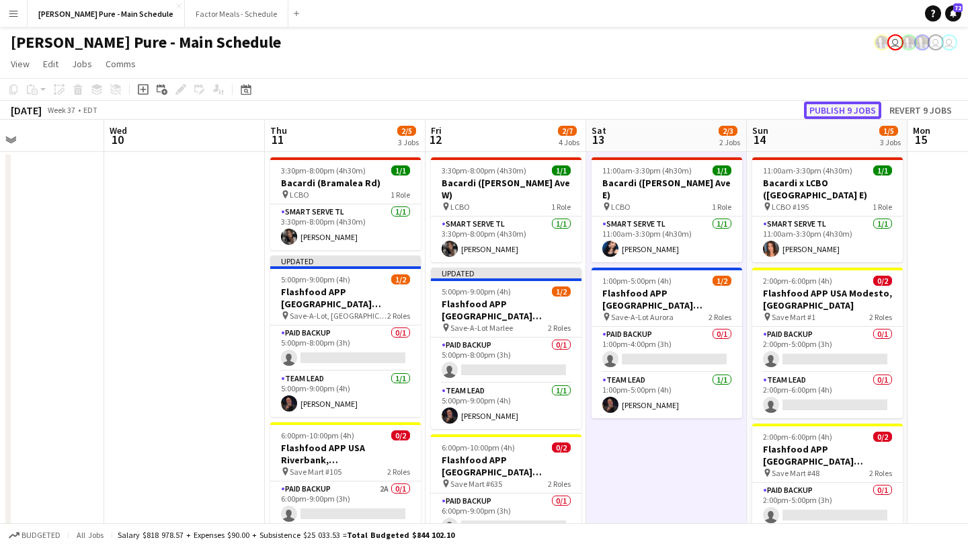
click at [860, 114] on button "Publish 9 jobs" at bounding box center [842, 109] width 77 height 17
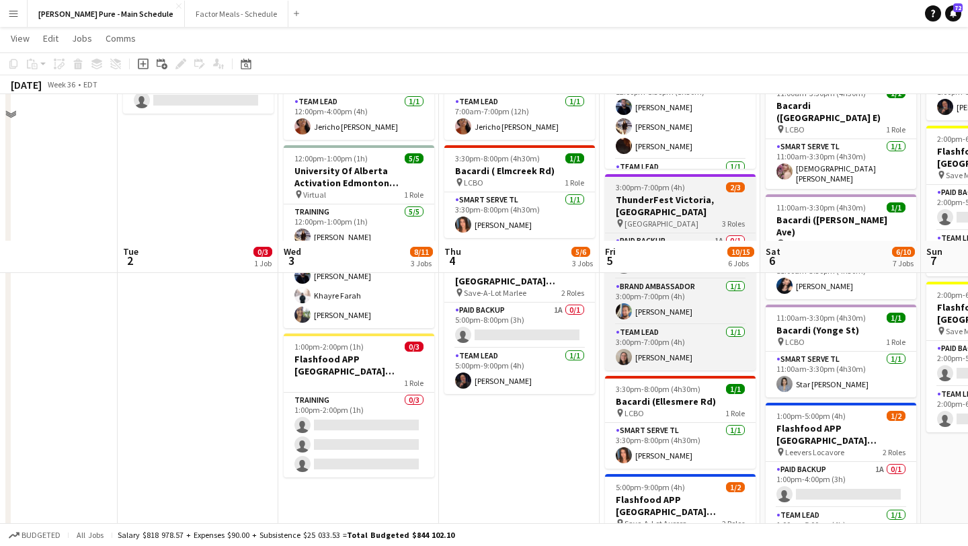
scroll to position [0, 0]
